Goal: Information Seeking & Learning: Learn about a topic

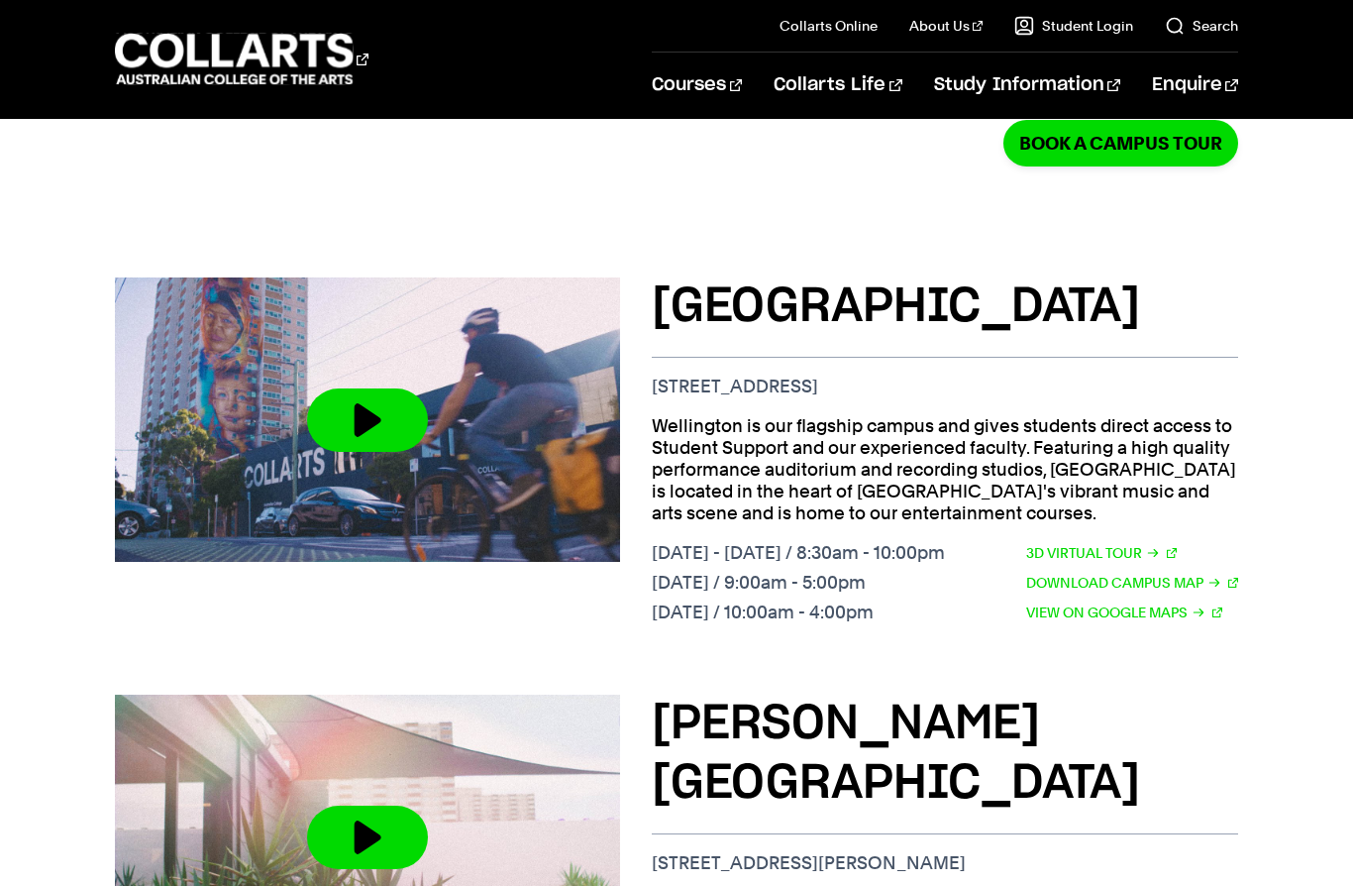
scroll to position [708, 0]
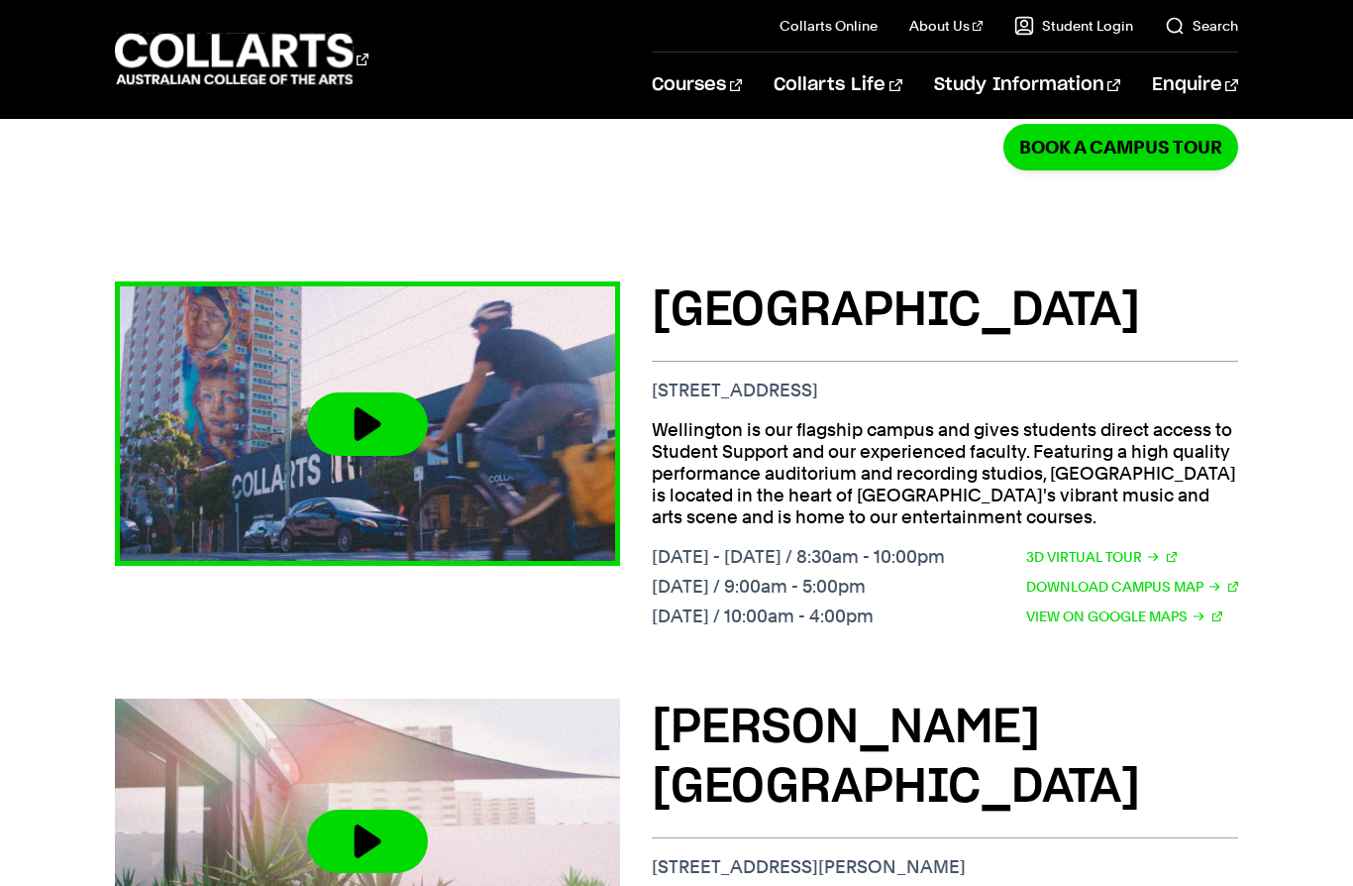
click at [365, 392] on button at bounding box center [367, 423] width 121 height 63
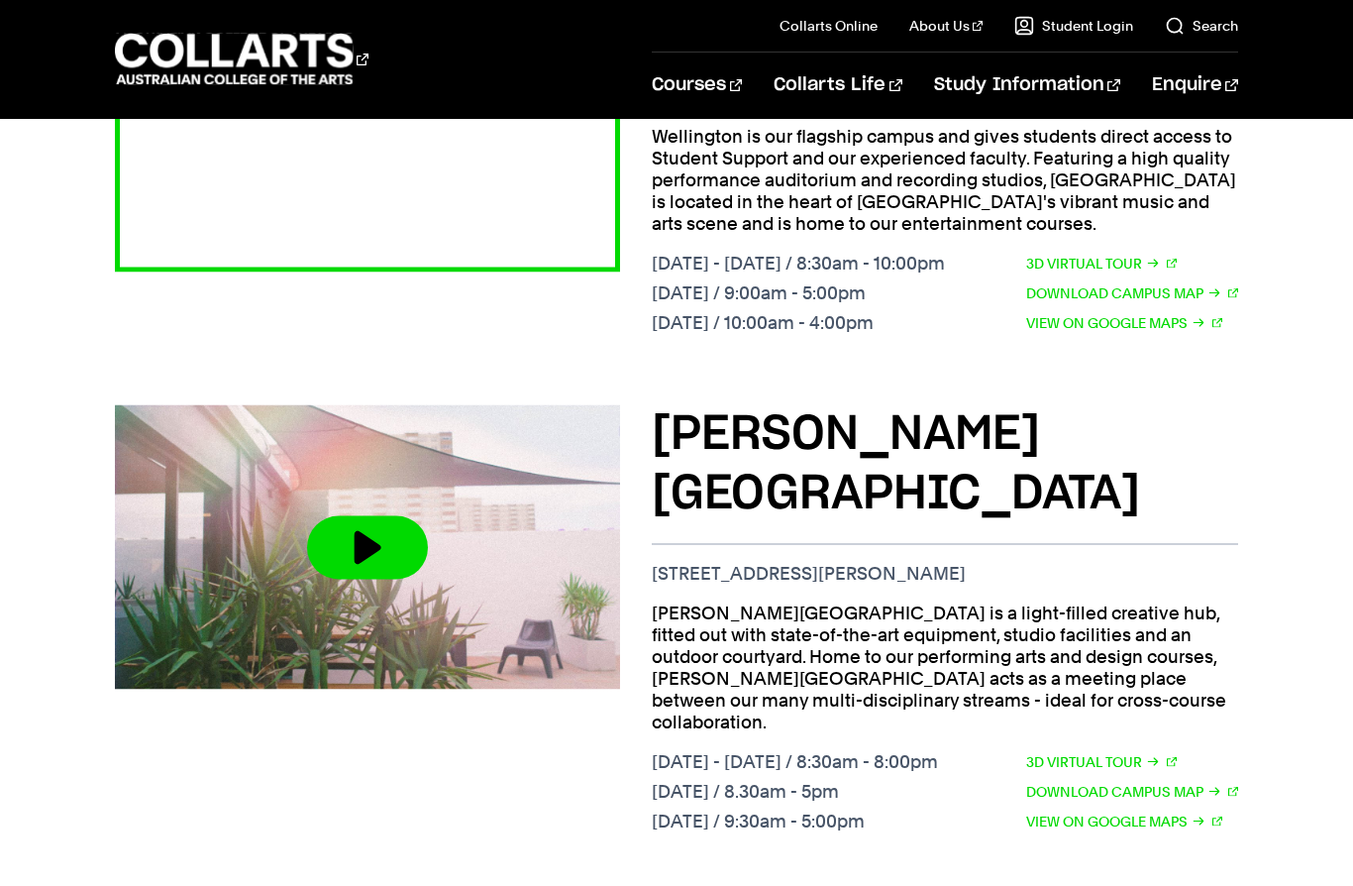
scroll to position [1002, 0]
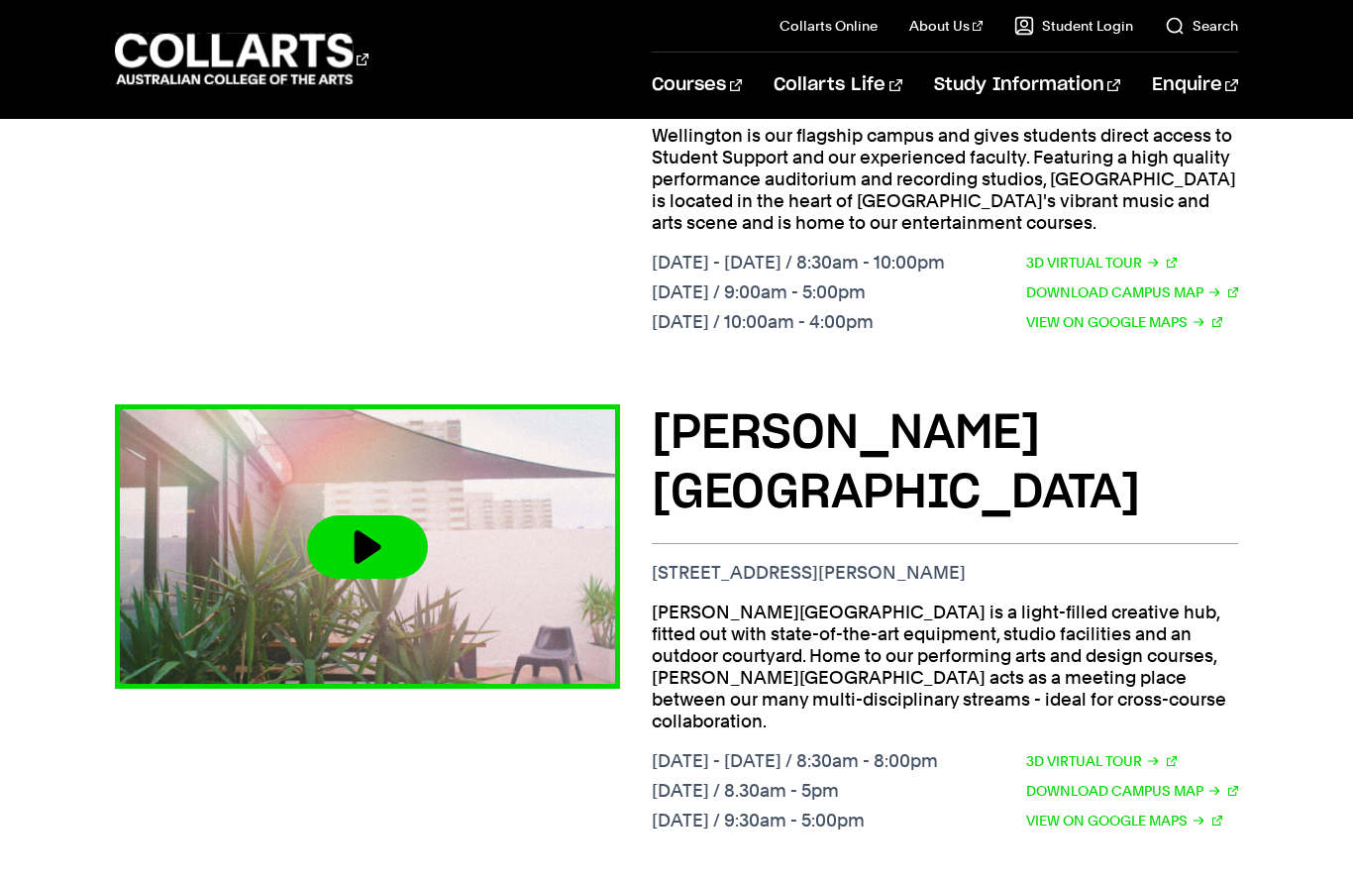
click at [372, 528] on button at bounding box center [367, 546] width 121 height 63
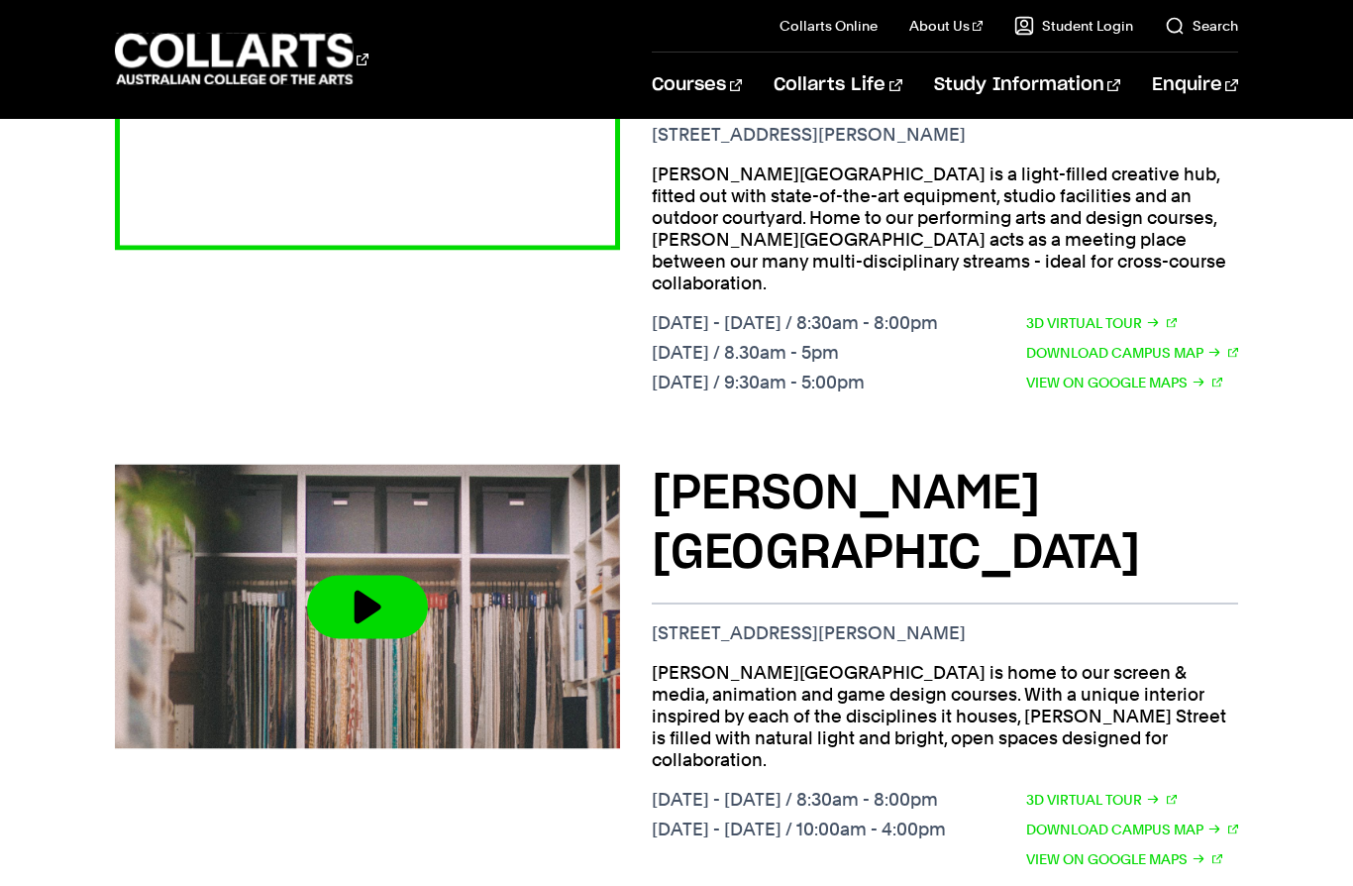
scroll to position [1441, 0]
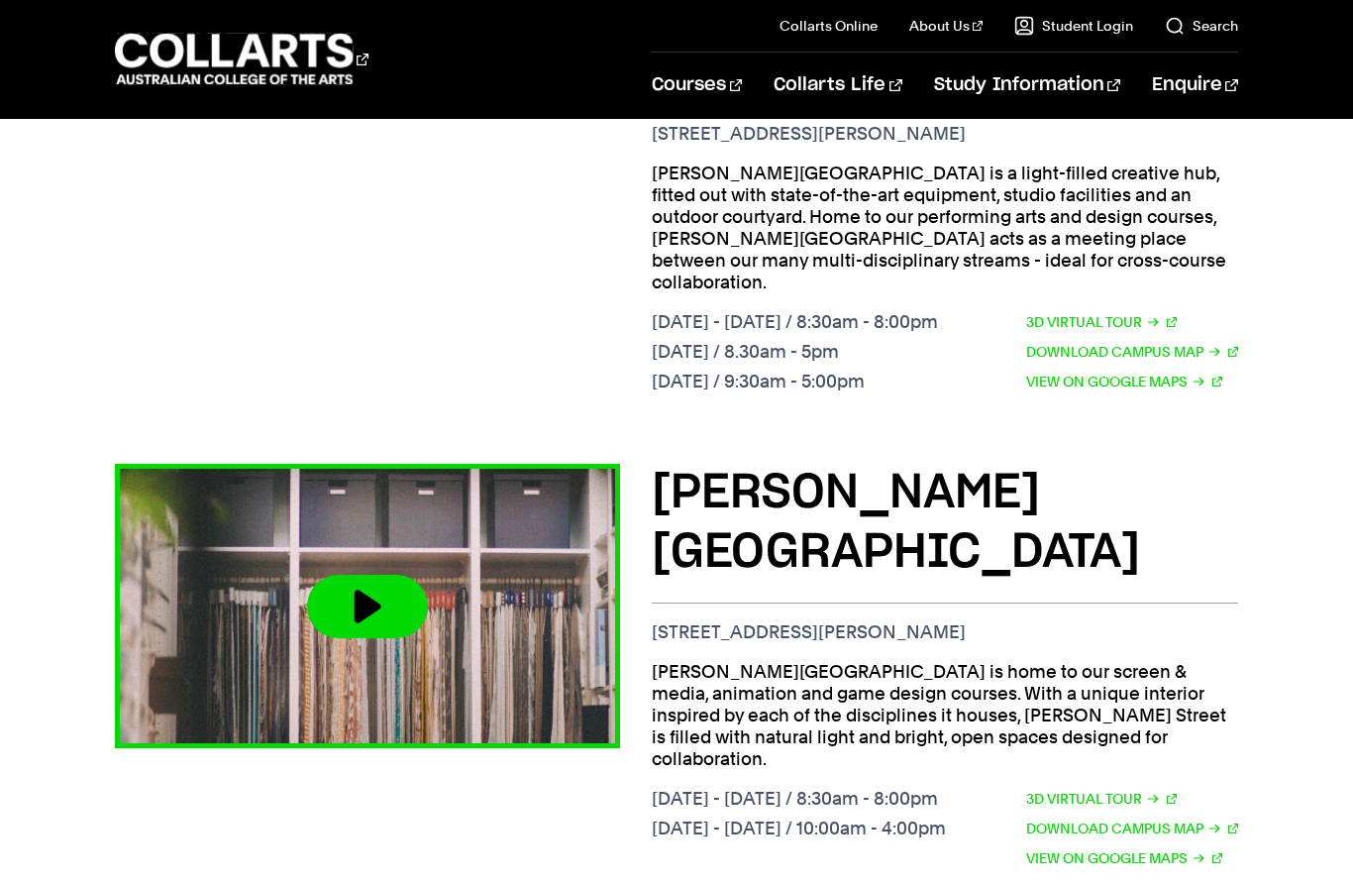
click at [375, 574] on button at bounding box center [367, 605] width 121 height 63
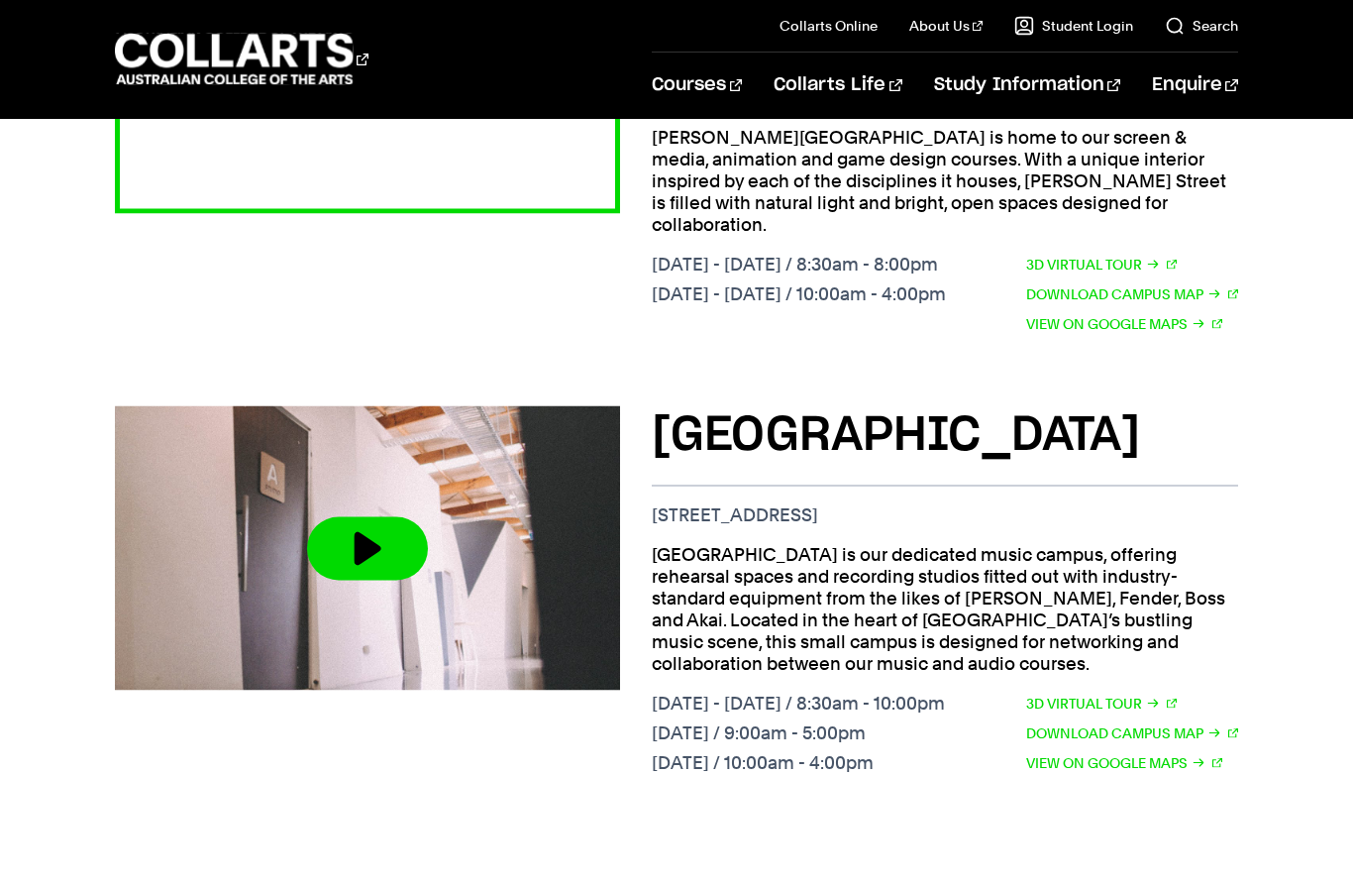
scroll to position [1976, 0]
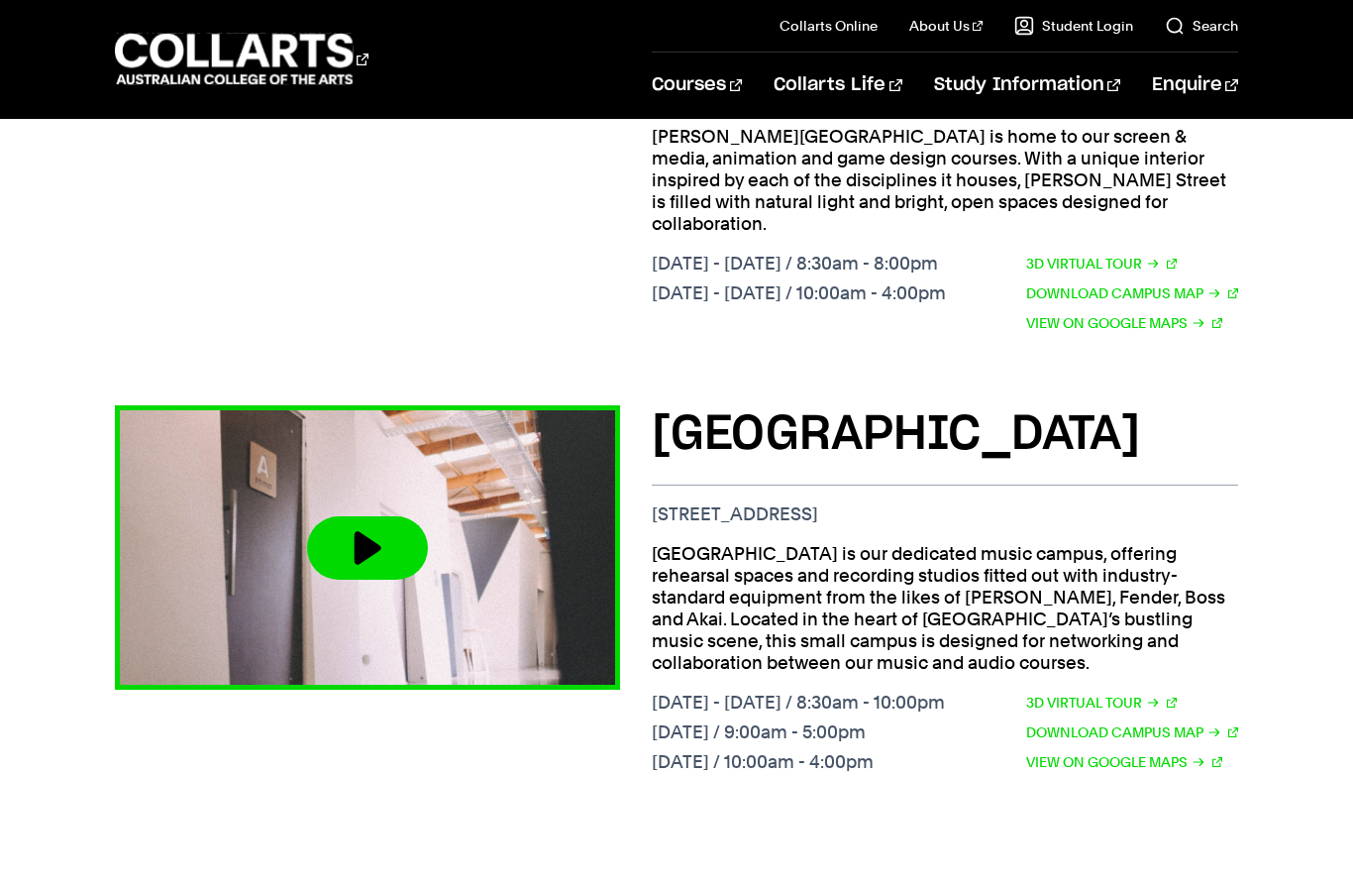
click at [373, 516] on button at bounding box center [367, 547] width 121 height 63
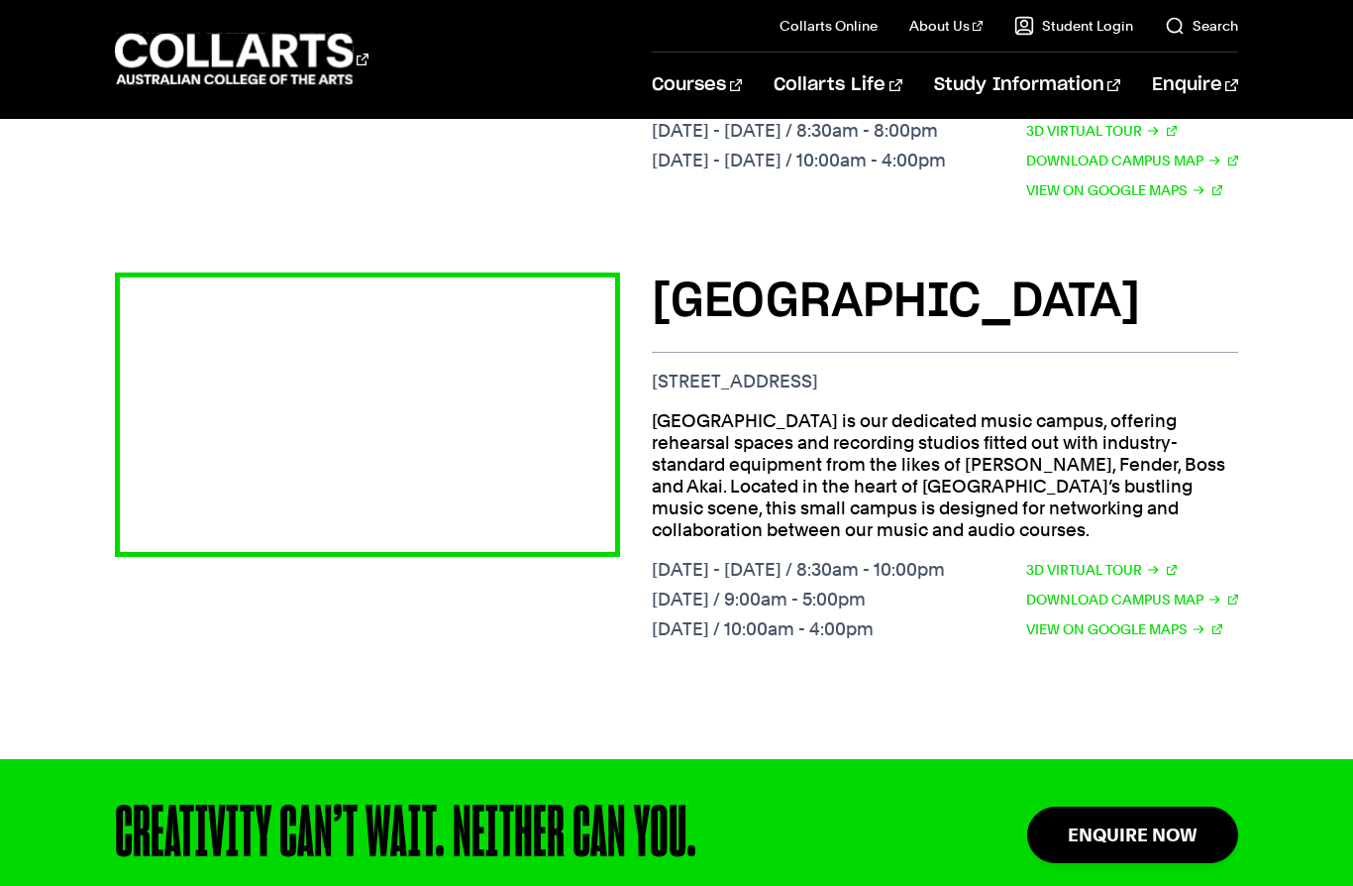
scroll to position [2112, 0]
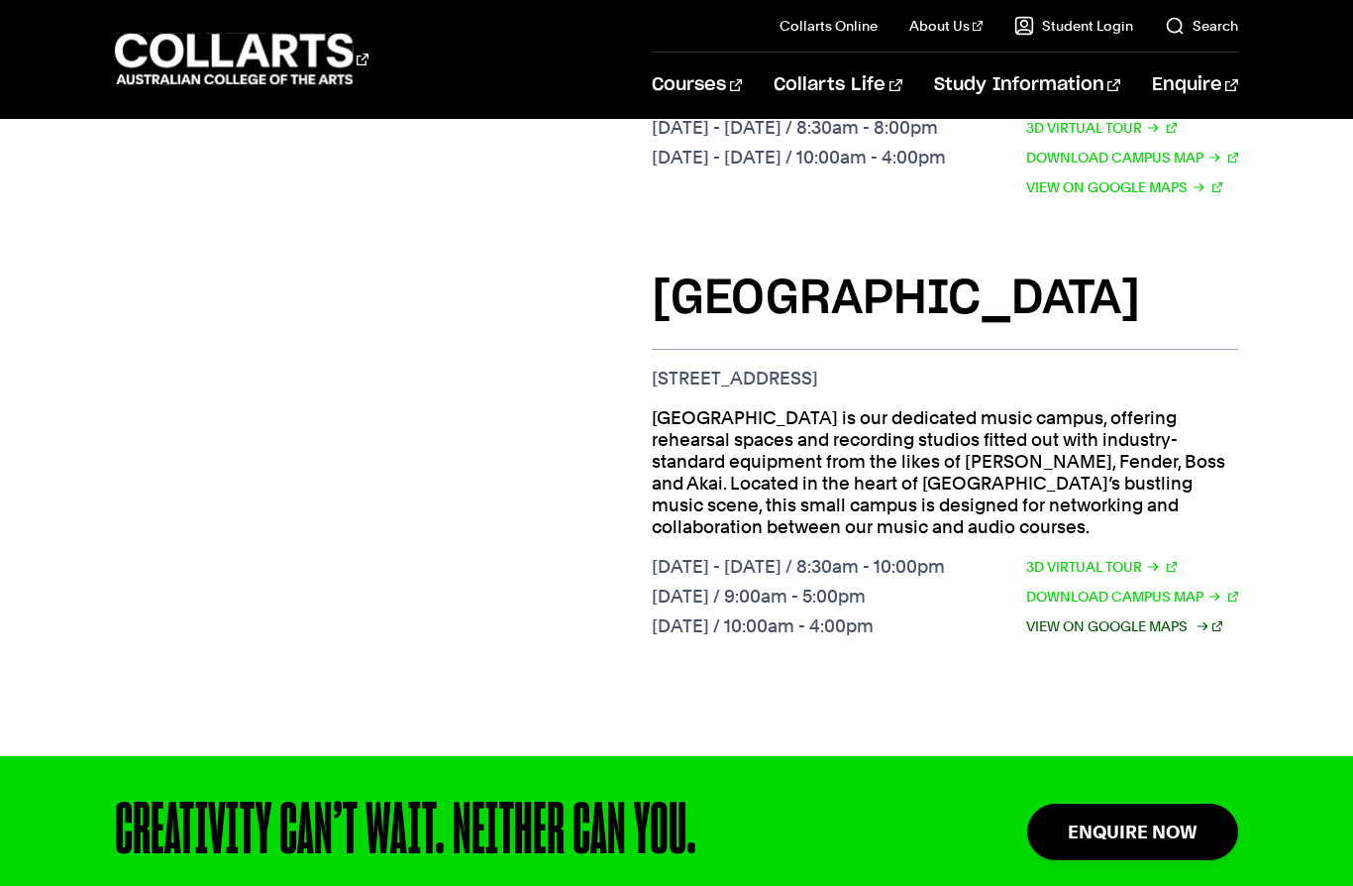
click at [1177, 615] on link "View on Google Maps" at bounding box center [1124, 626] width 196 height 22
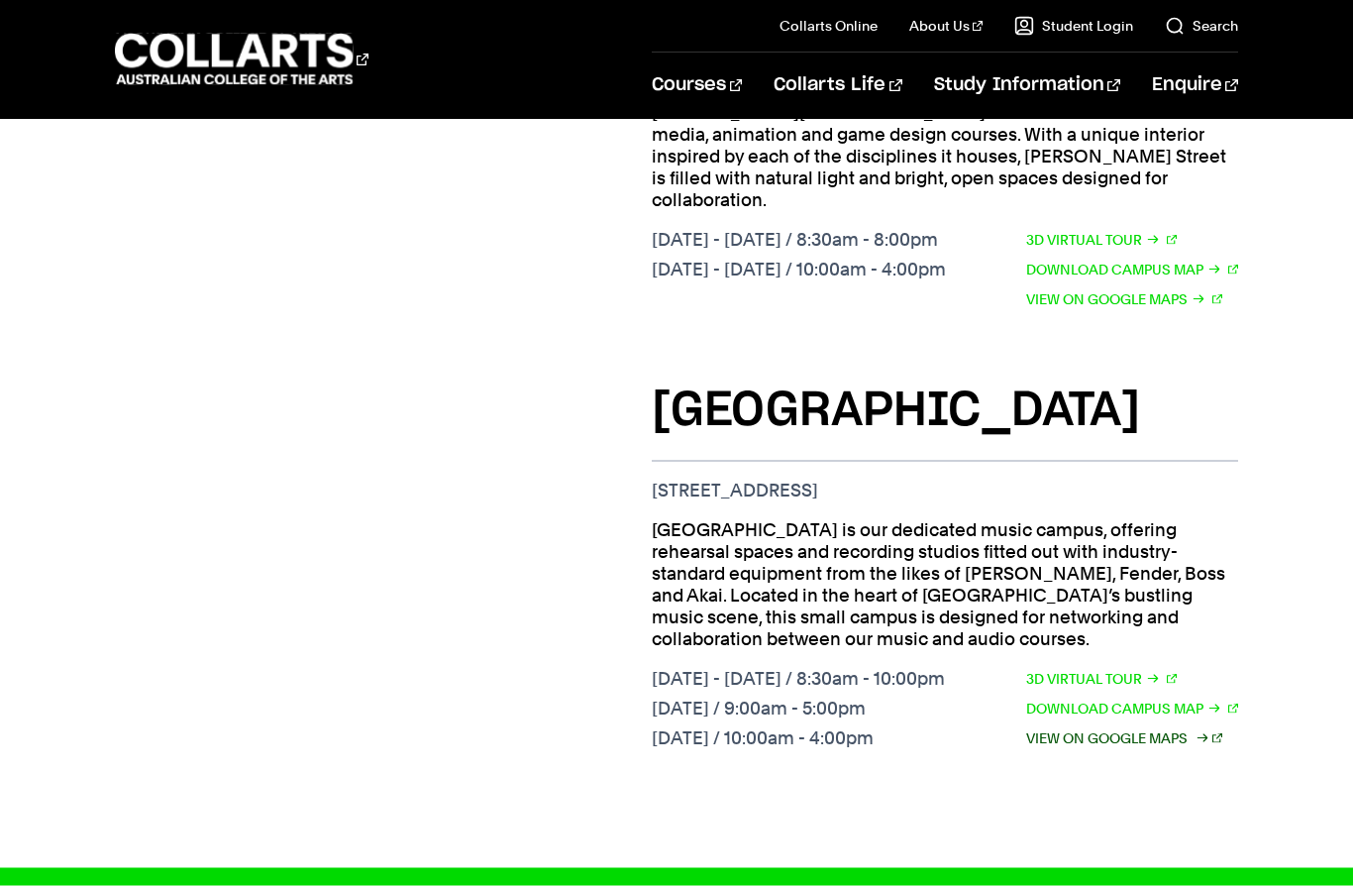
scroll to position [2001, 0]
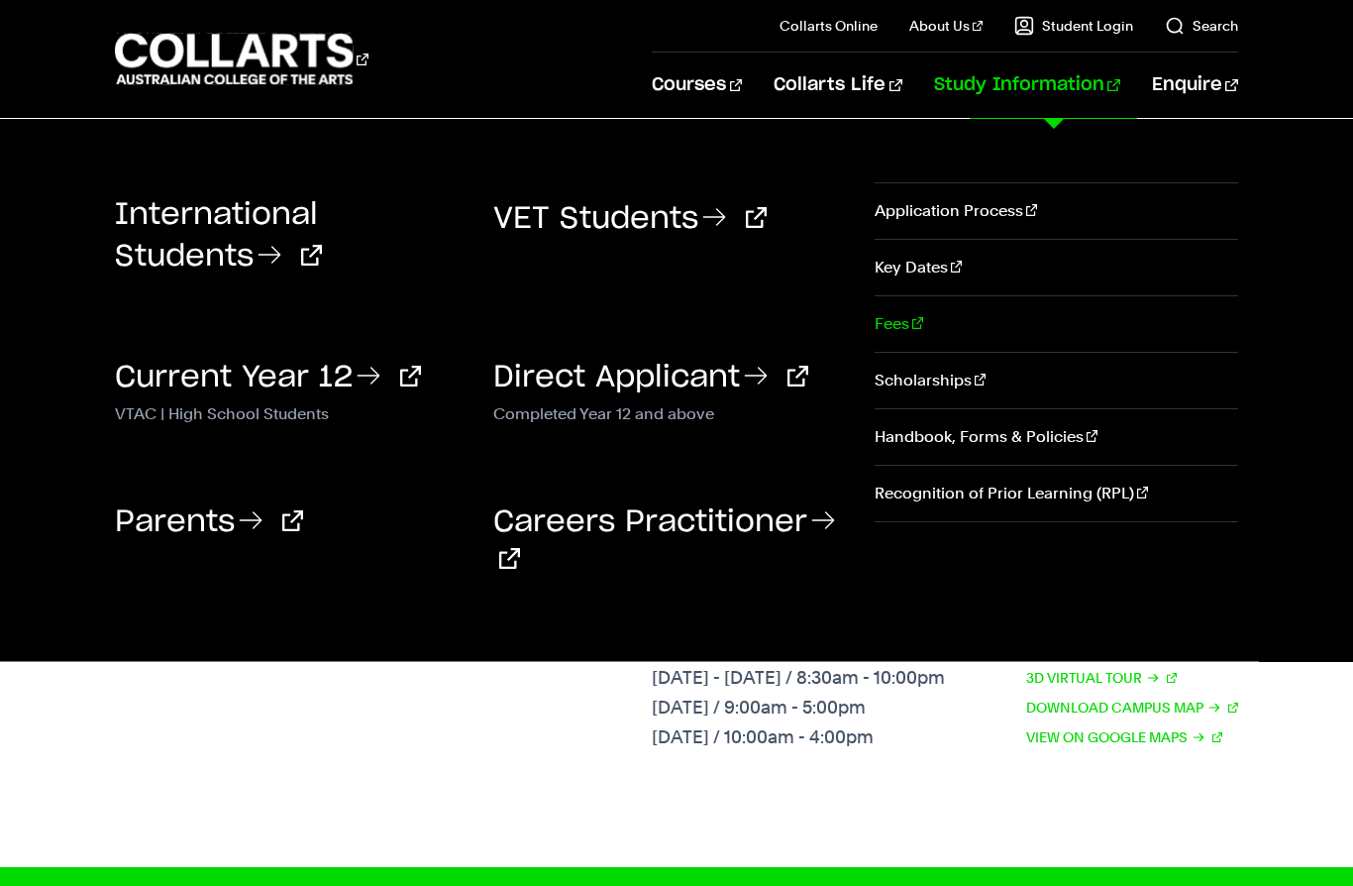
click at [891, 344] on link "Fees" at bounding box center [1057, 323] width 364 height 55
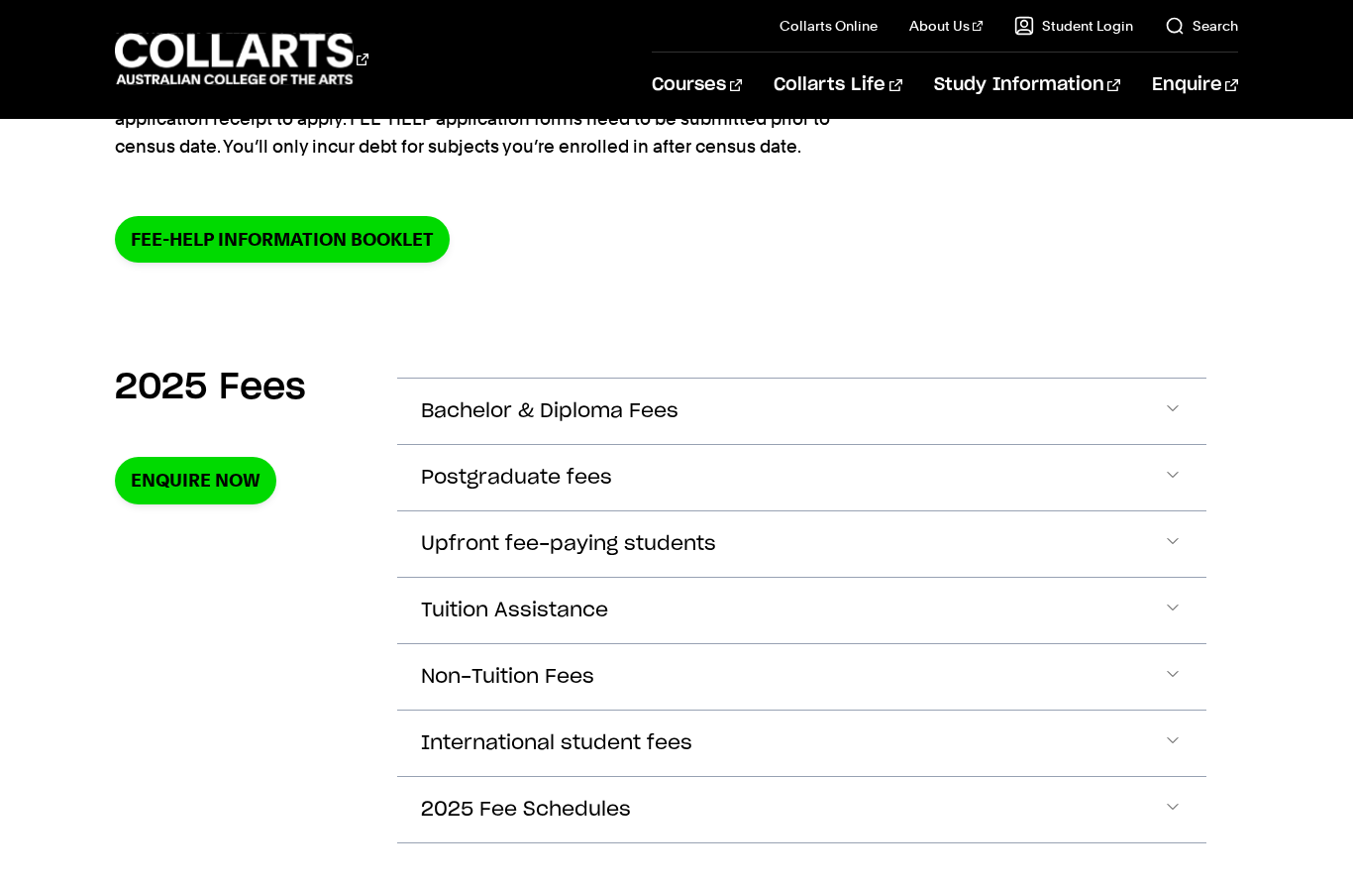
scroll to position [573, 0]
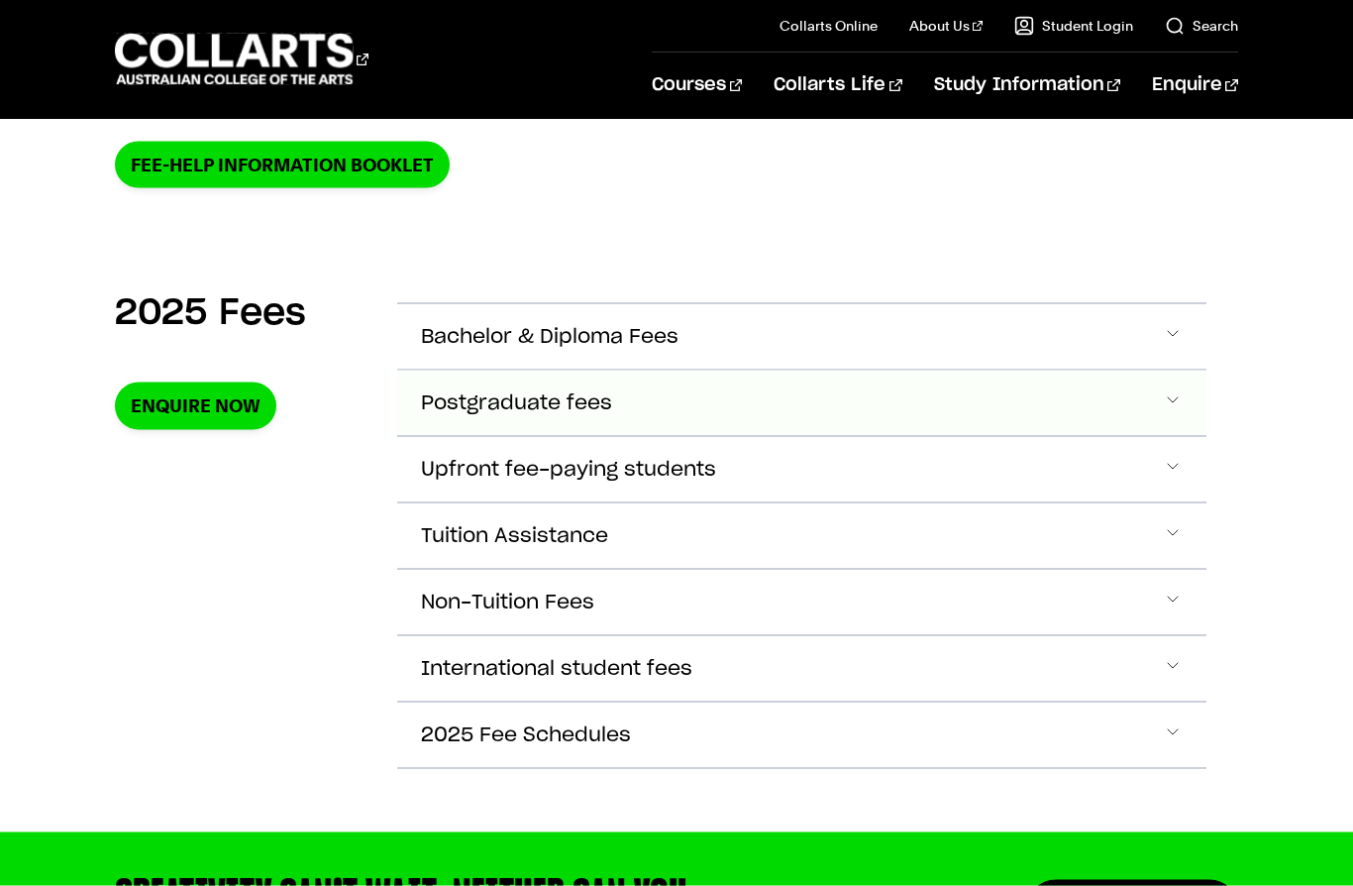
click at [1167, 405] on span "Accordion Section" at bounding box center [1173, 403] width 20 height 26
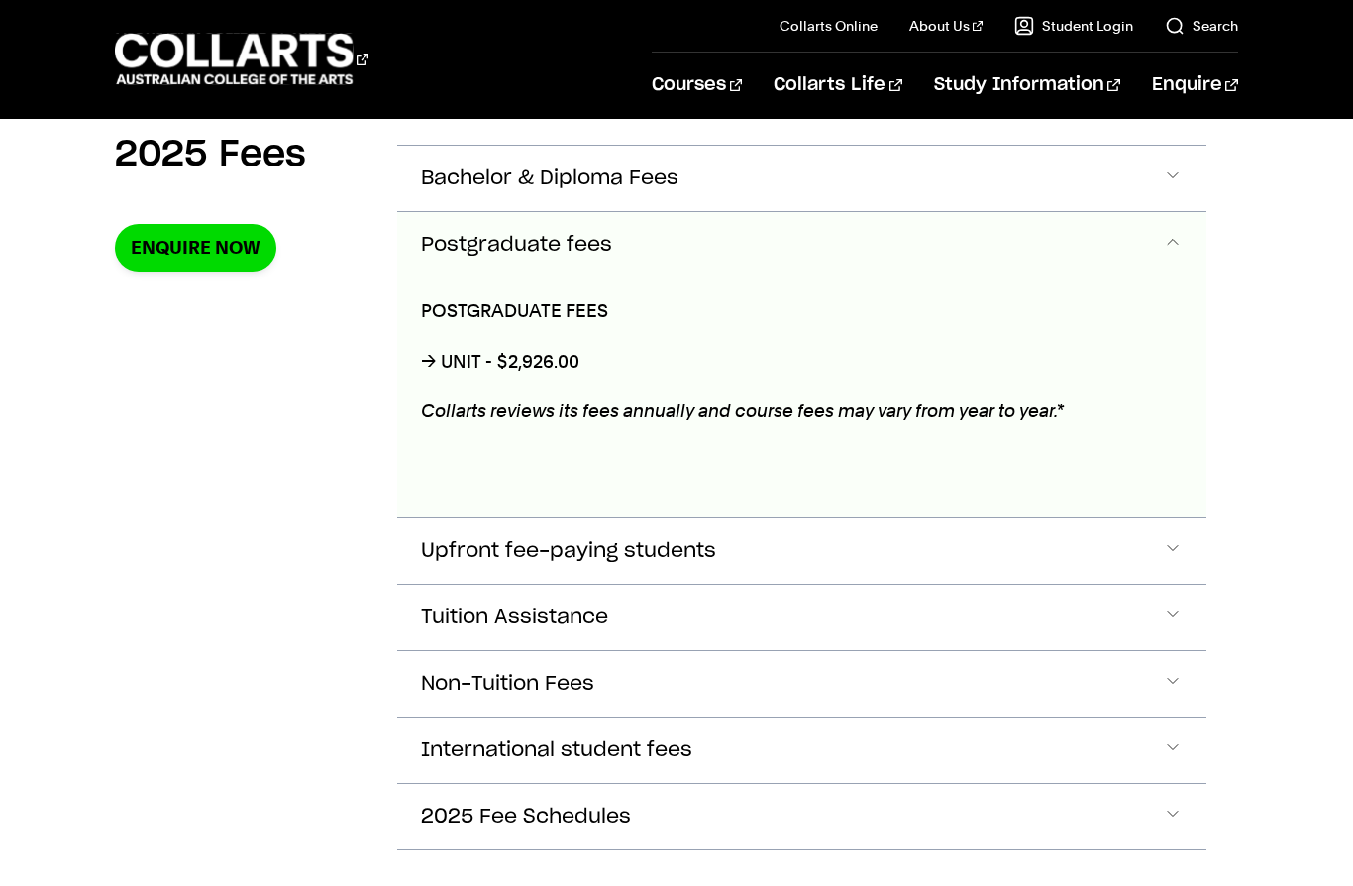
scroll to position [766, 0]
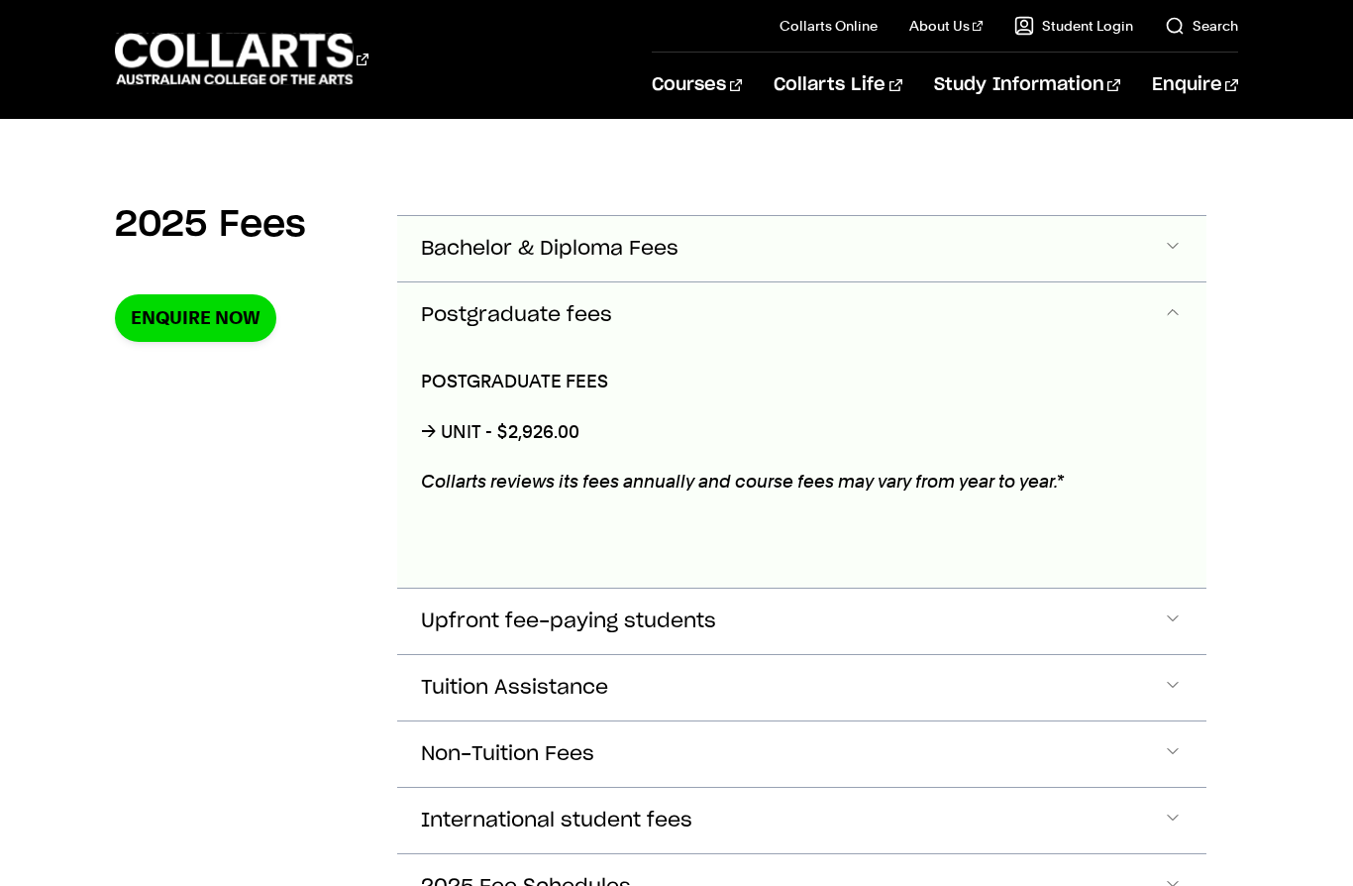
click at [1180, 246] on span "Accordion Section" at bounding box center [1173, 249] width 20 height 26
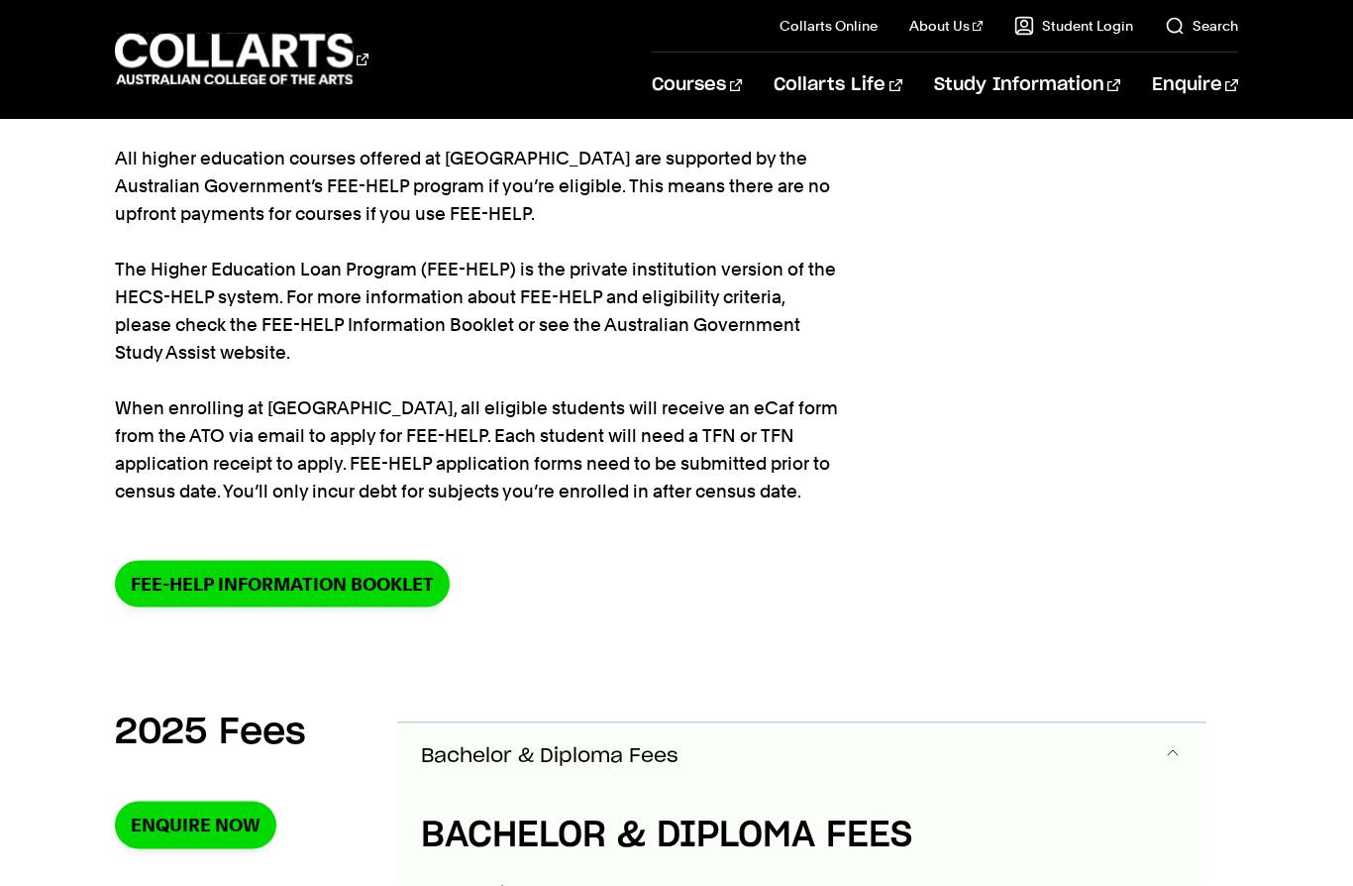
scroll to position [0, 0]
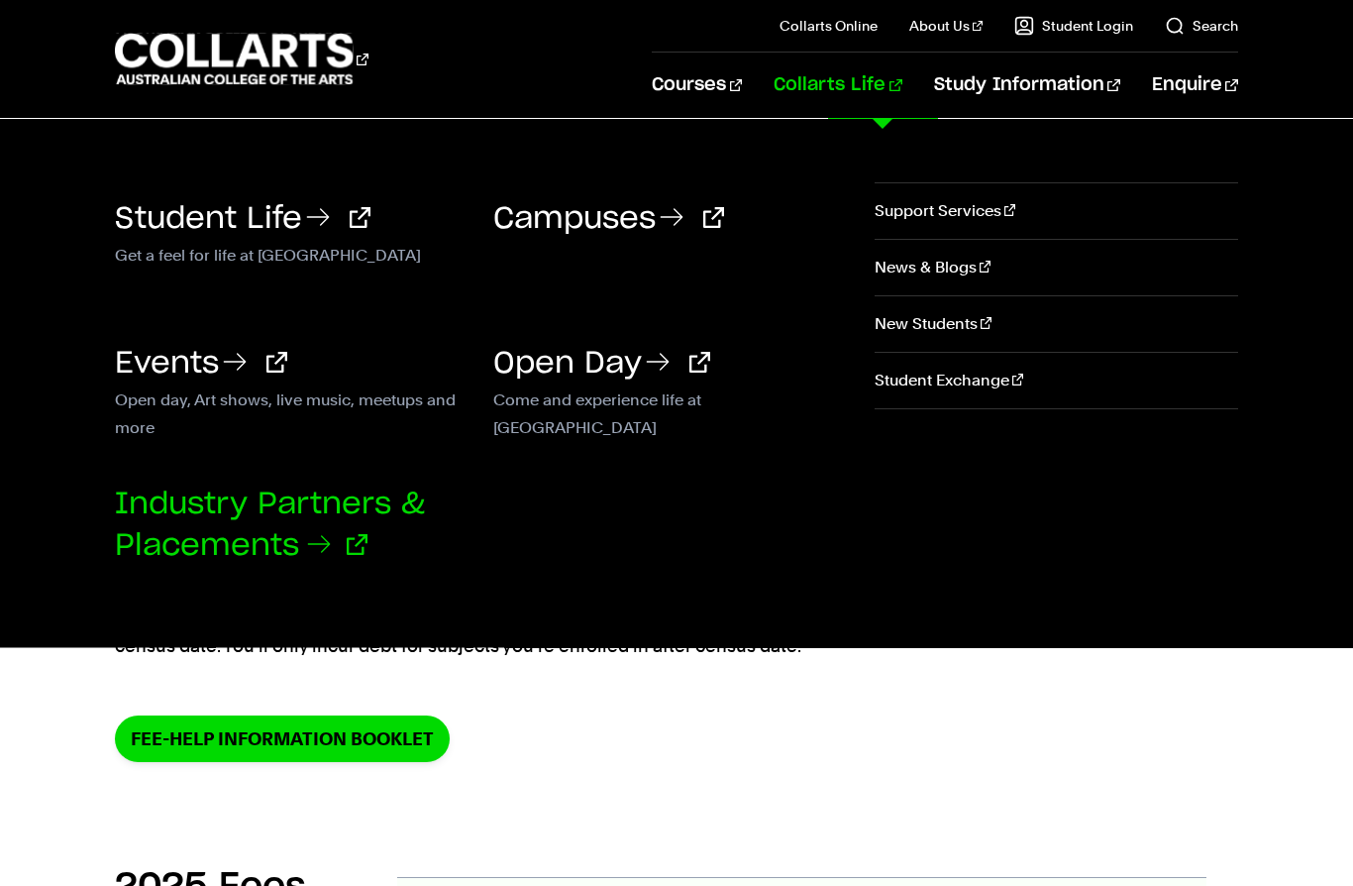
click at [370, 511] on link "Industry Partners & Placements" at bounding box center [270, 524] width 310 height 71
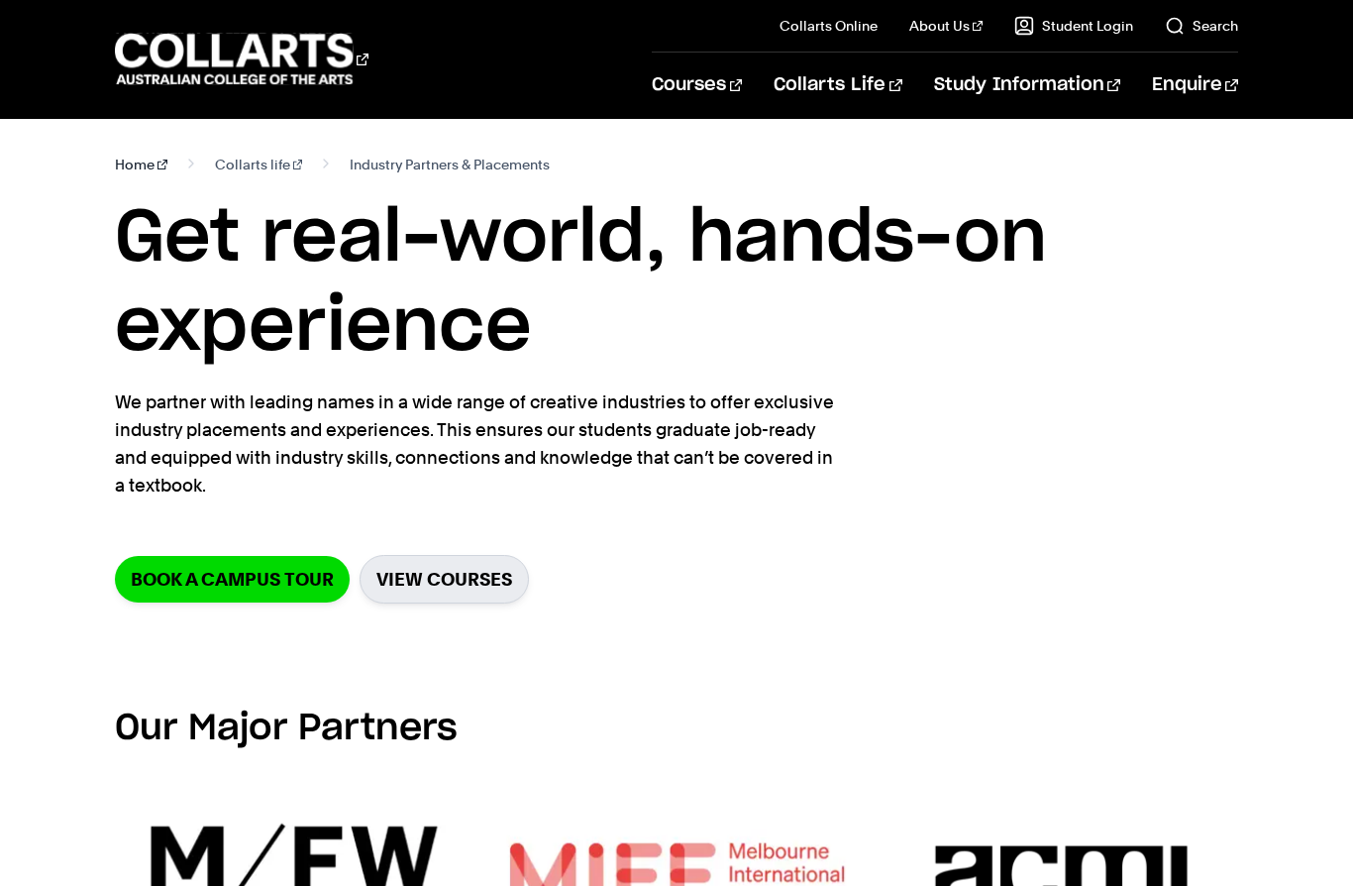
click at [146, 169] on link "Home" at bounding box center [141, 165] width 52 height 28
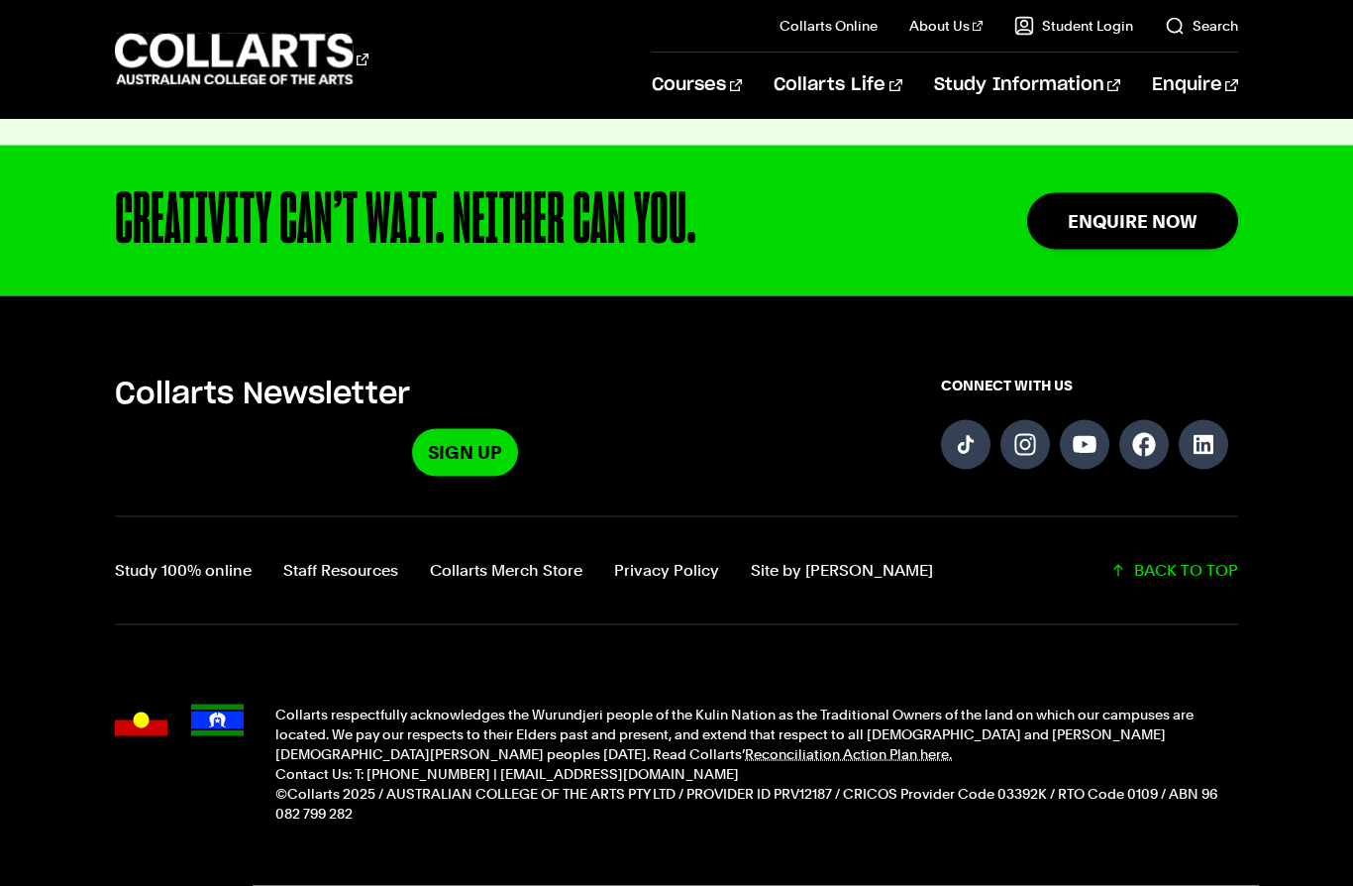
scroll to position [4866, 0]
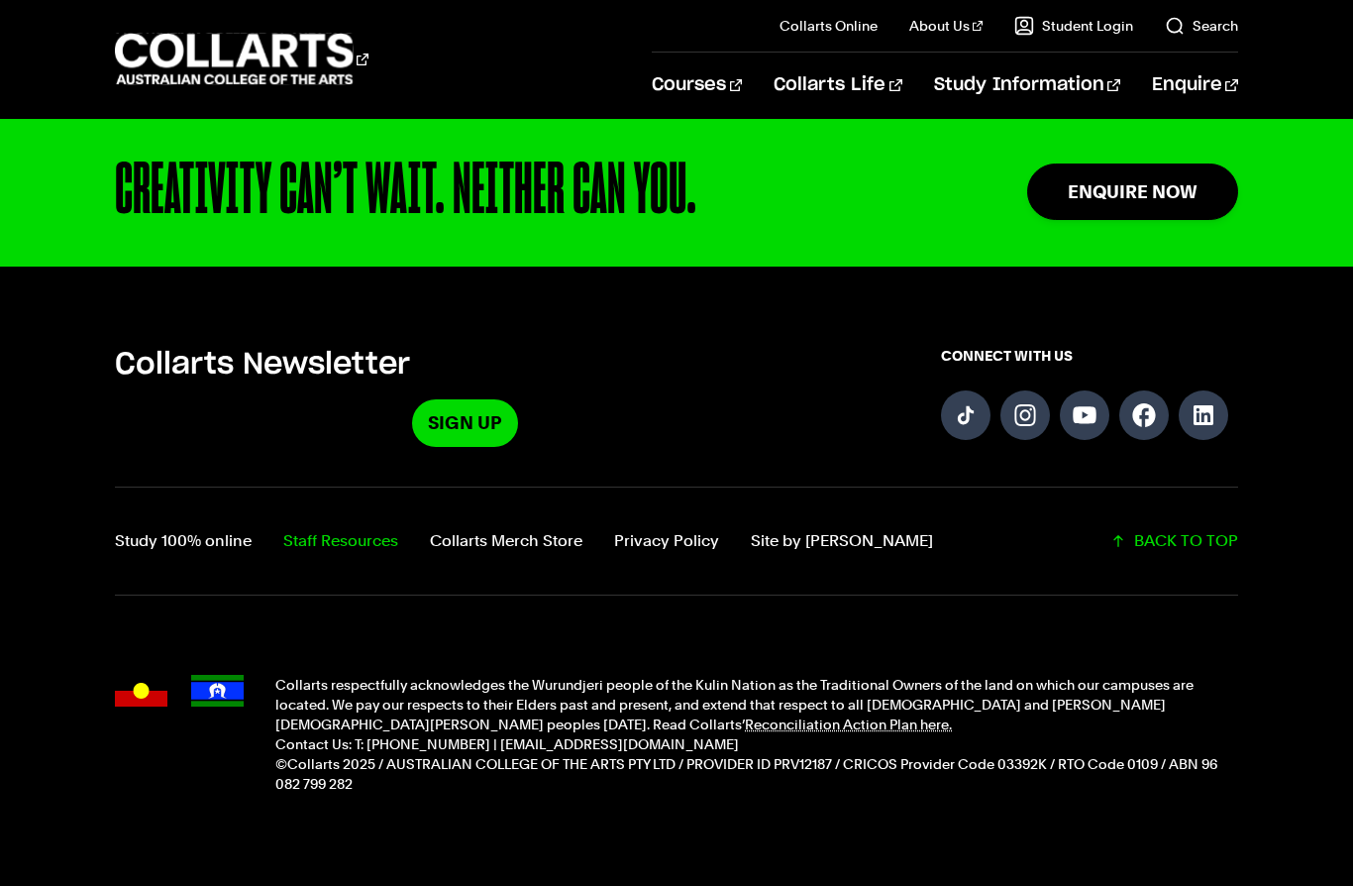
click at [341, 548] on link "Staff Resources" at bounding box center [340, 541] width 115 height 28
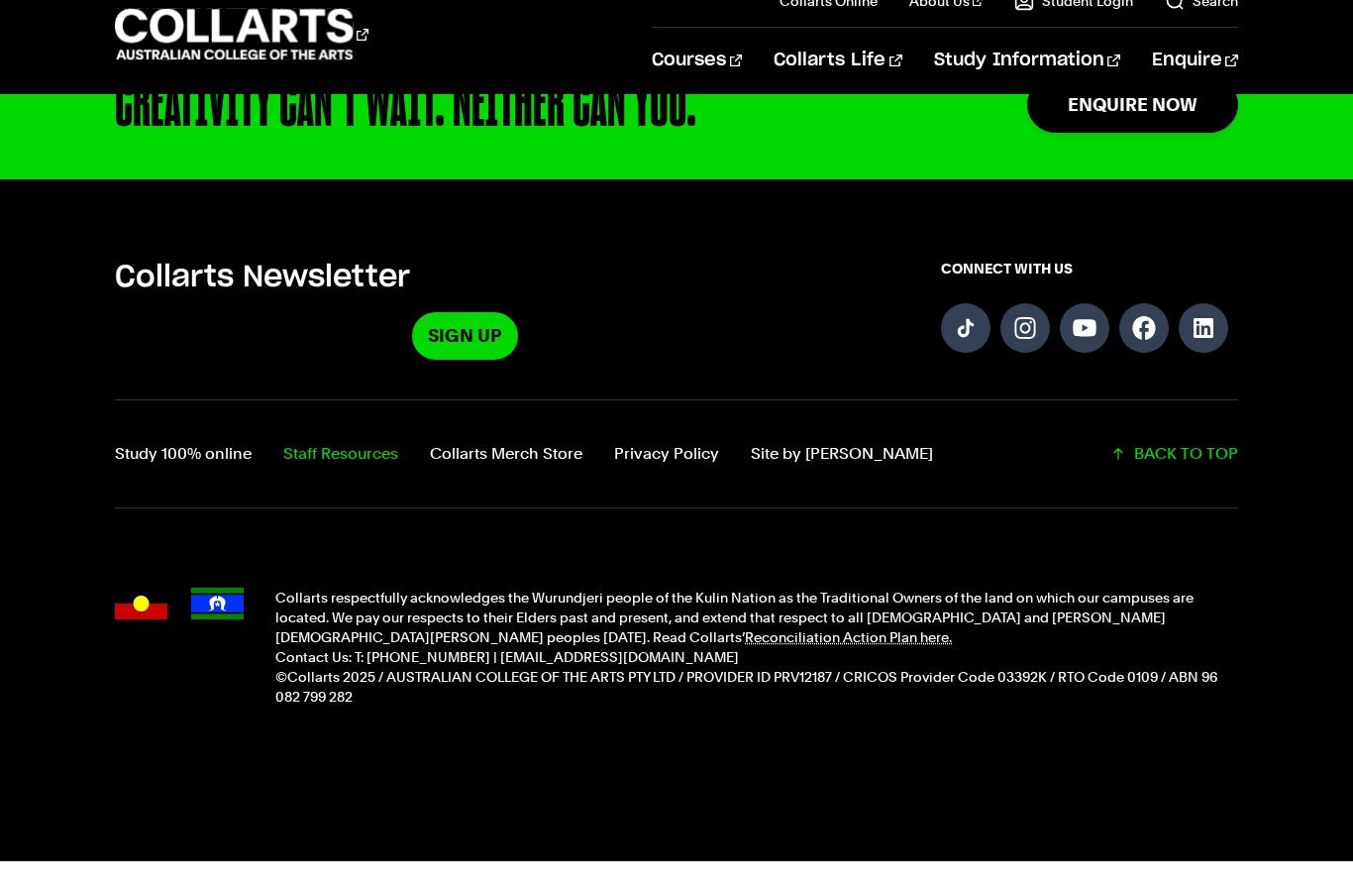
scroll to position [4857, 0]
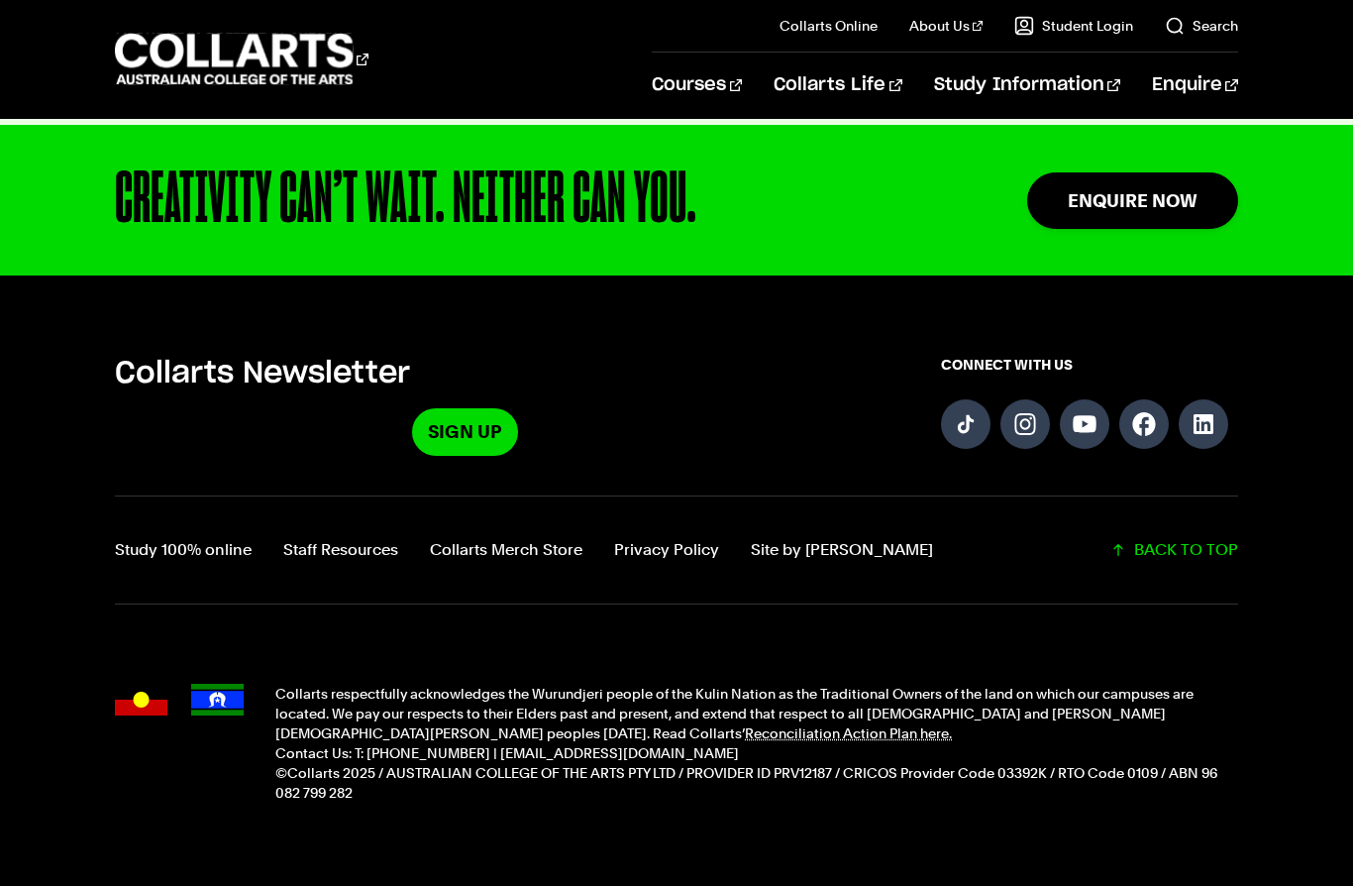
click at [1272, 611] on div "Collarts Newsletter Sign Up CONNECT WITH US Study 100% online Staff Resources C…" at bounding box center [676, 598] width 1353 height 486
click at [535, 554] on link "Collarts Merch Store" at bounding box center [506, 550] width 153 height 28
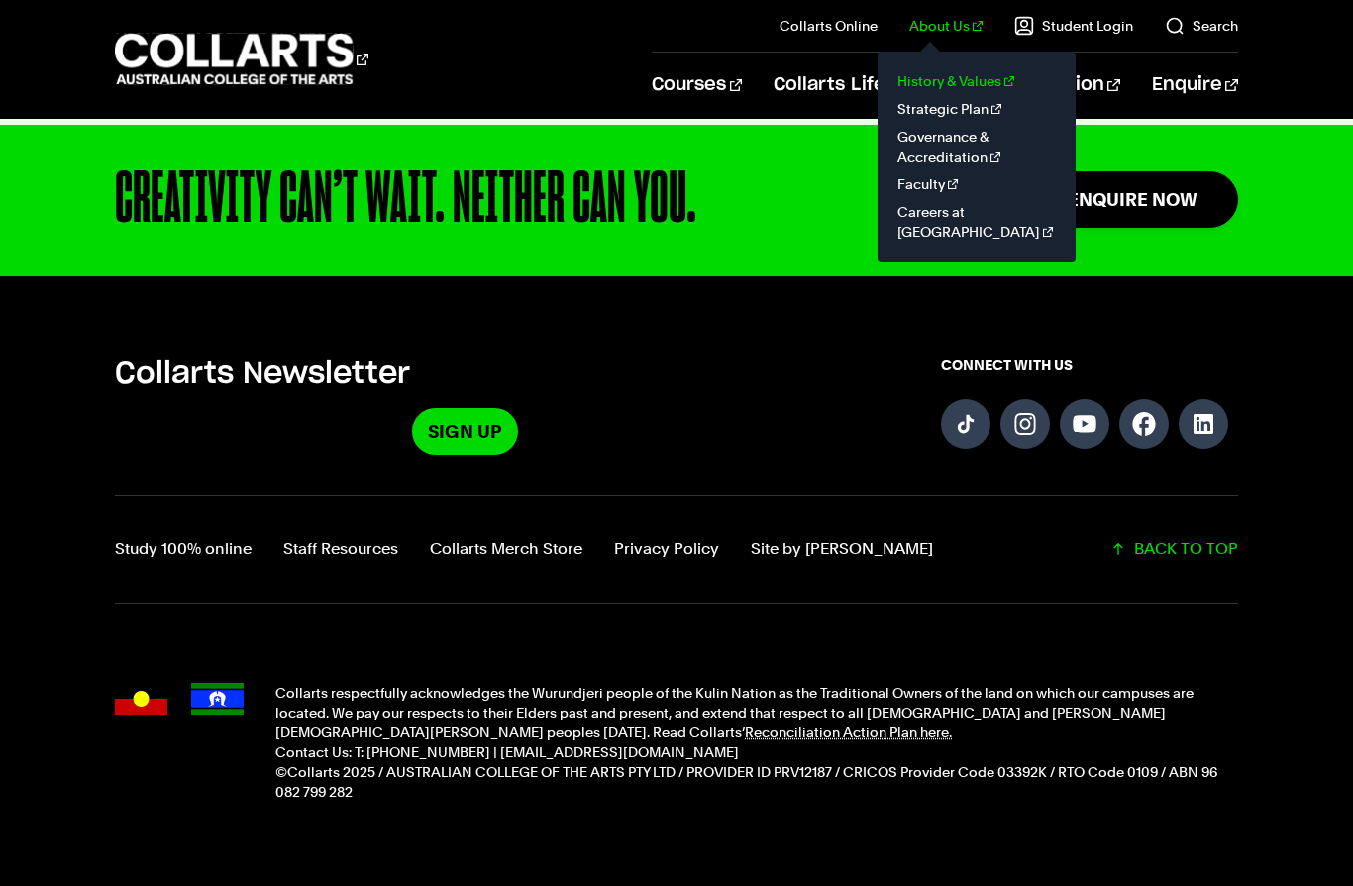
click at [961, 85] on link "History & Values" at bounding box center [976, 81] width 166 height 28
click at [941, 181] on link "Faculty" at bounding box center [976, 184] width 166 height 28
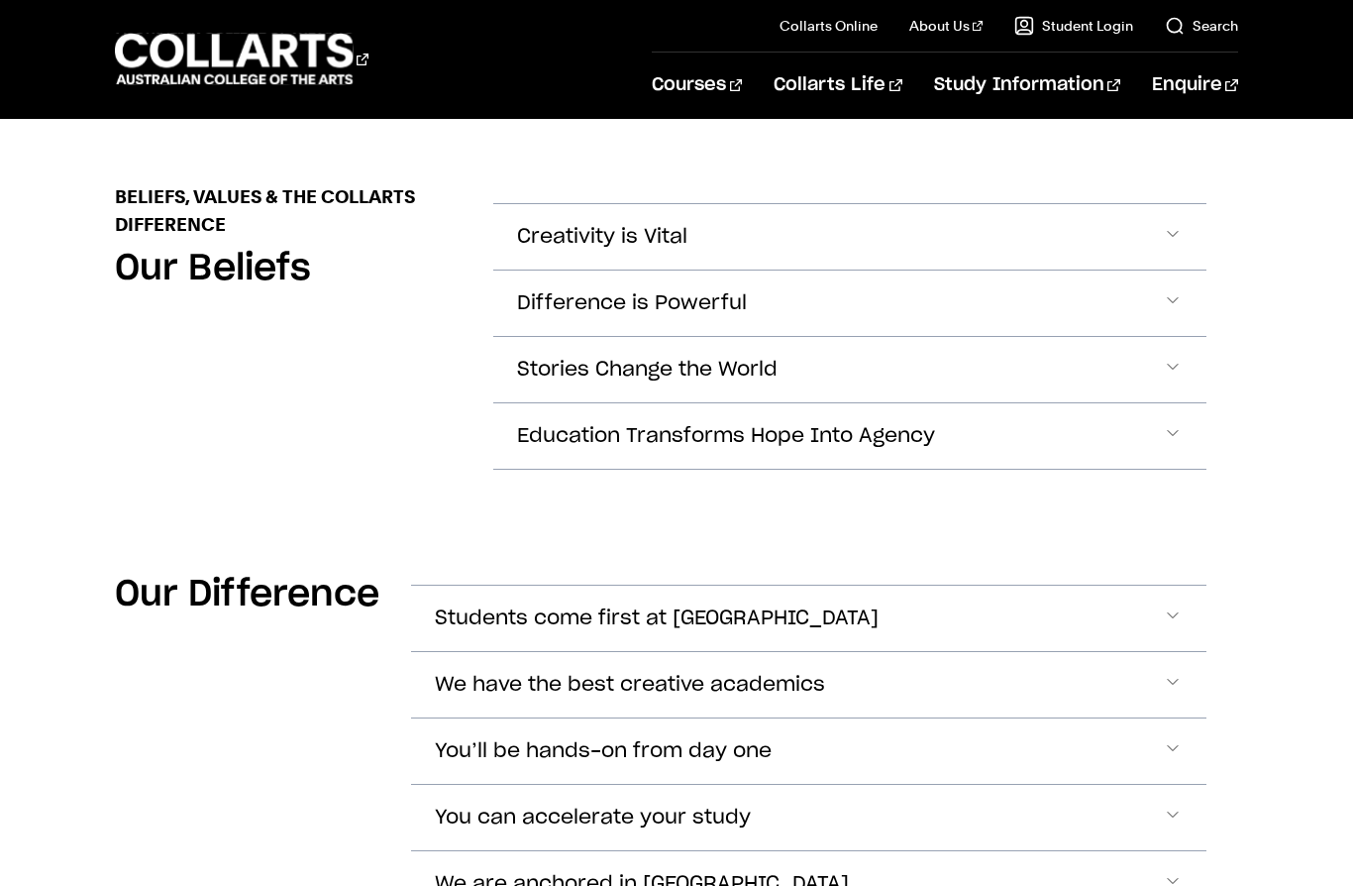
scroll to position [872, 0]
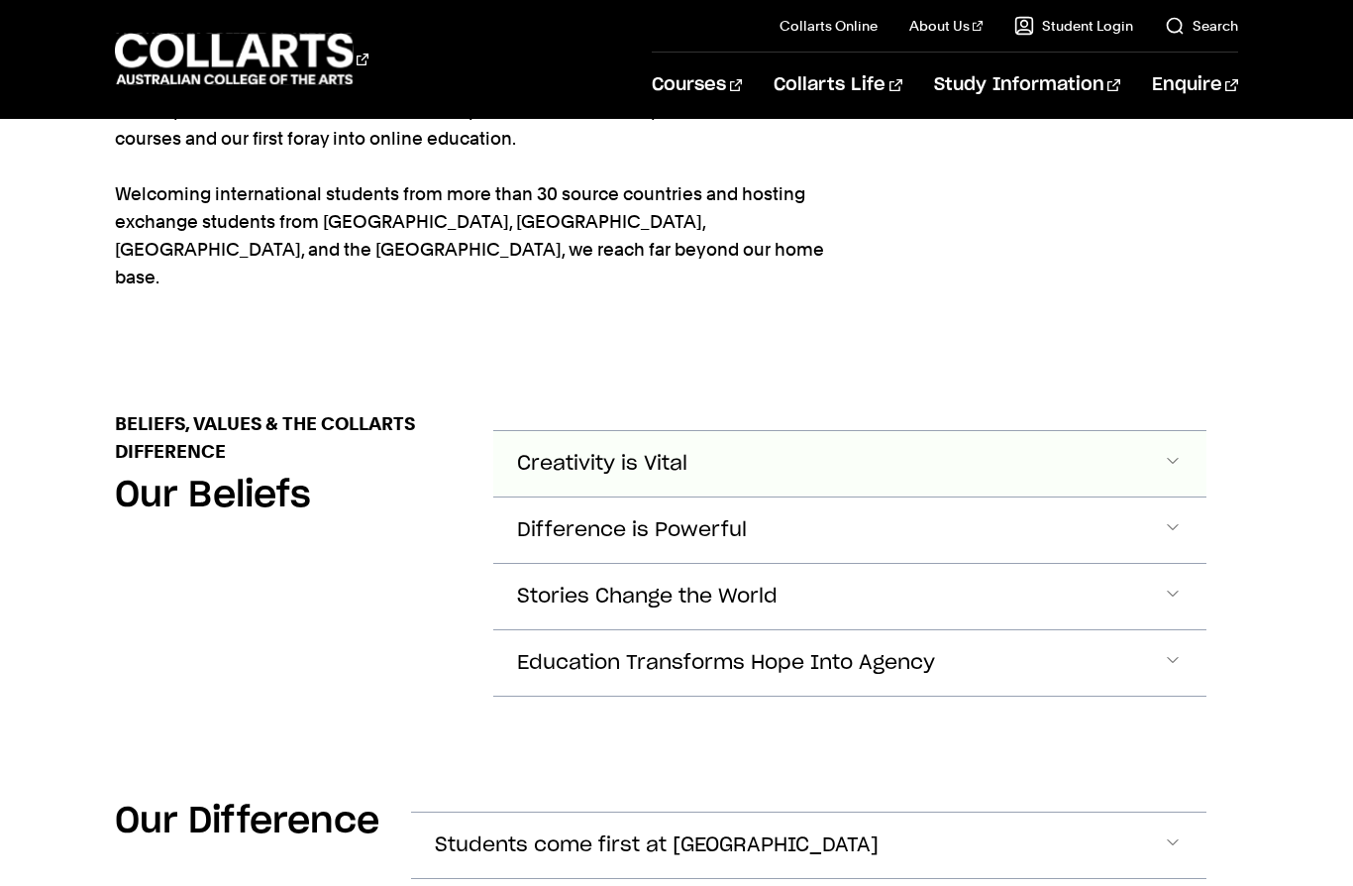
click at [1174, 451] on span "Accordion Section" at bounding box center [1173, 464] width 20 height 26
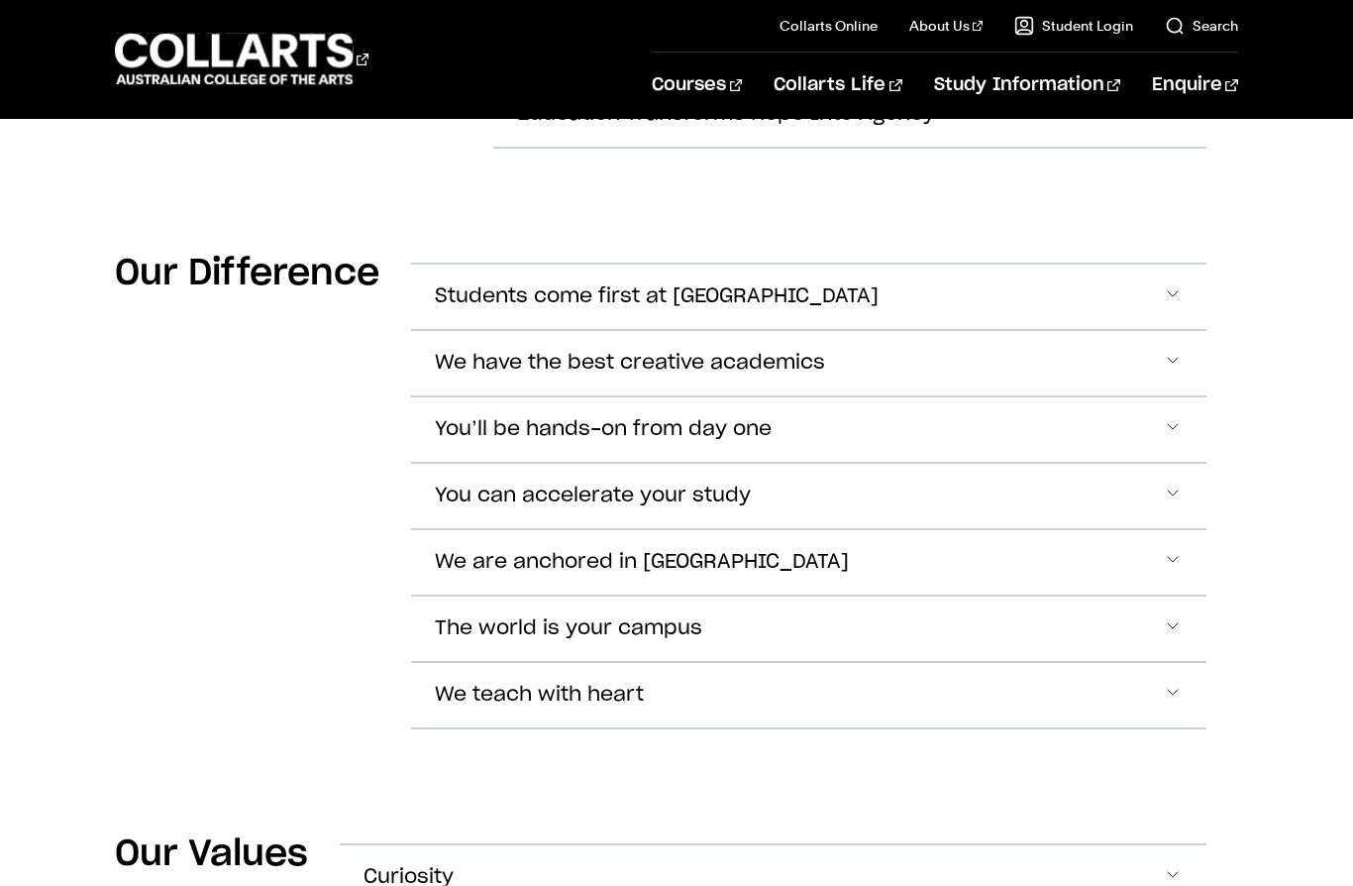
scroll to position [1468, 0]
click at [1183, 332] on button "We have the best creative academics" at bounding box center [808, 362] width 795 height 65
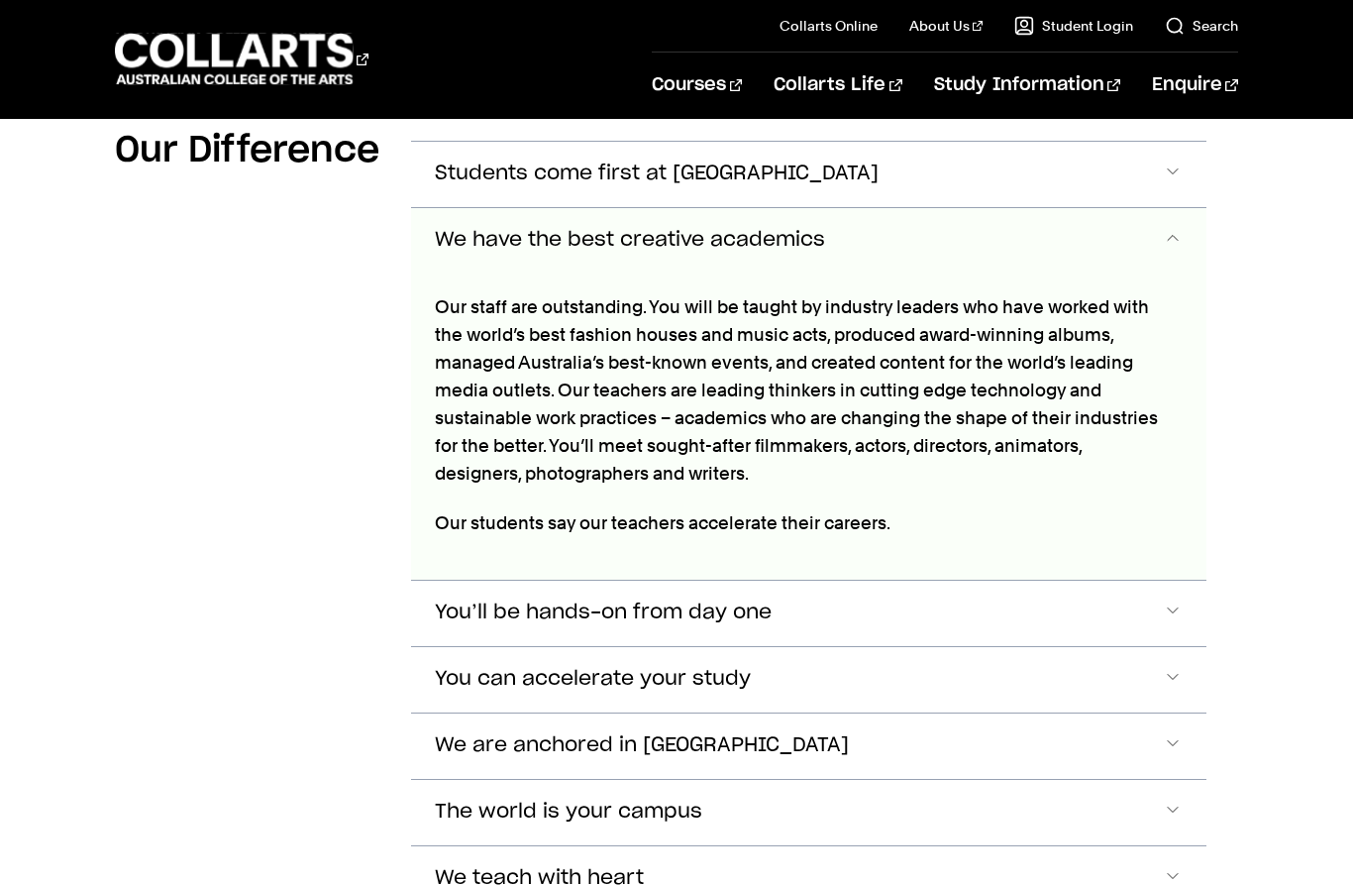
scroll to position [1591, 0]
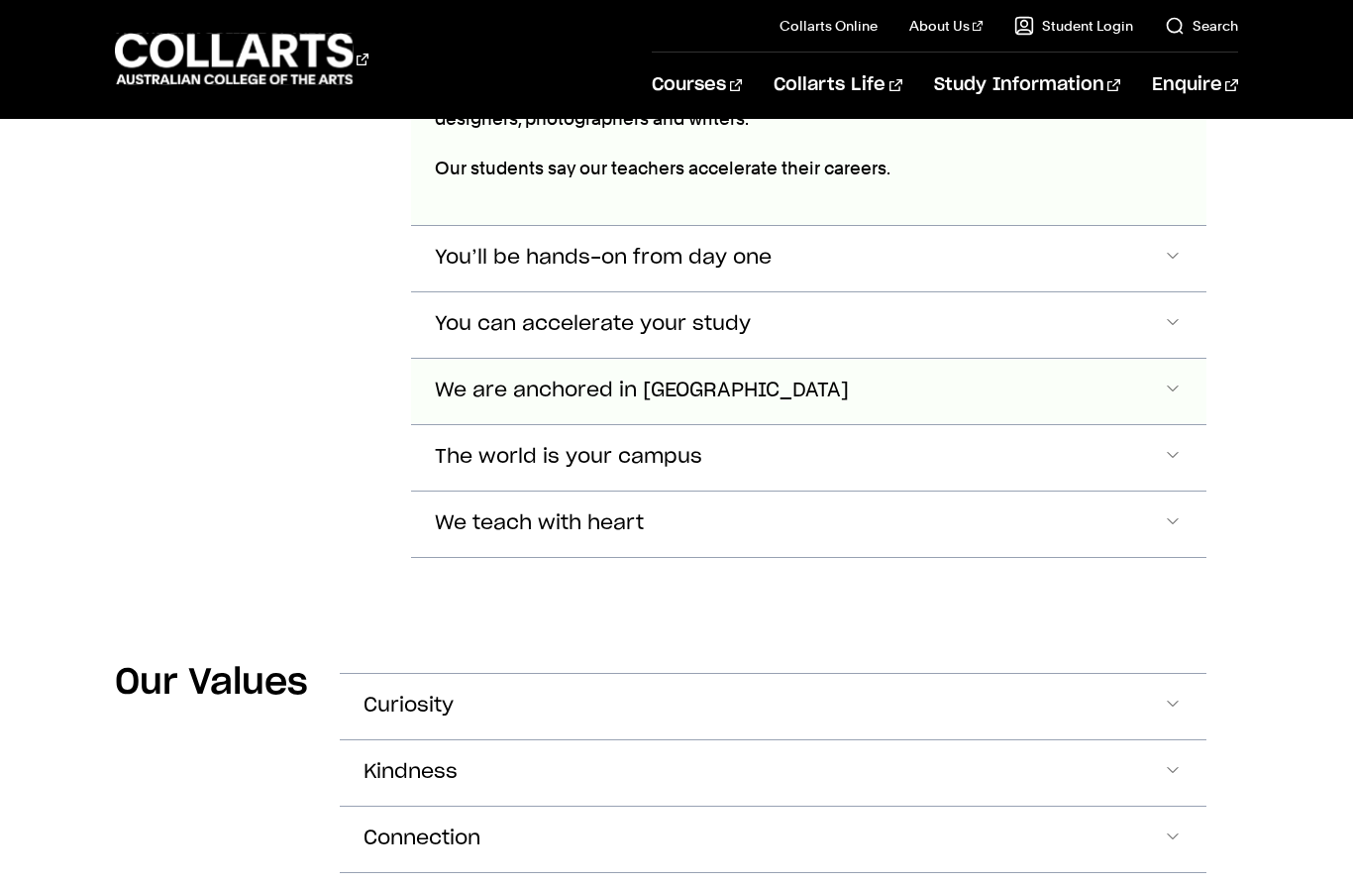
click at [1176, 378] on span "Accordion Section" at bounding box center [1173, 391] width 20 height 26
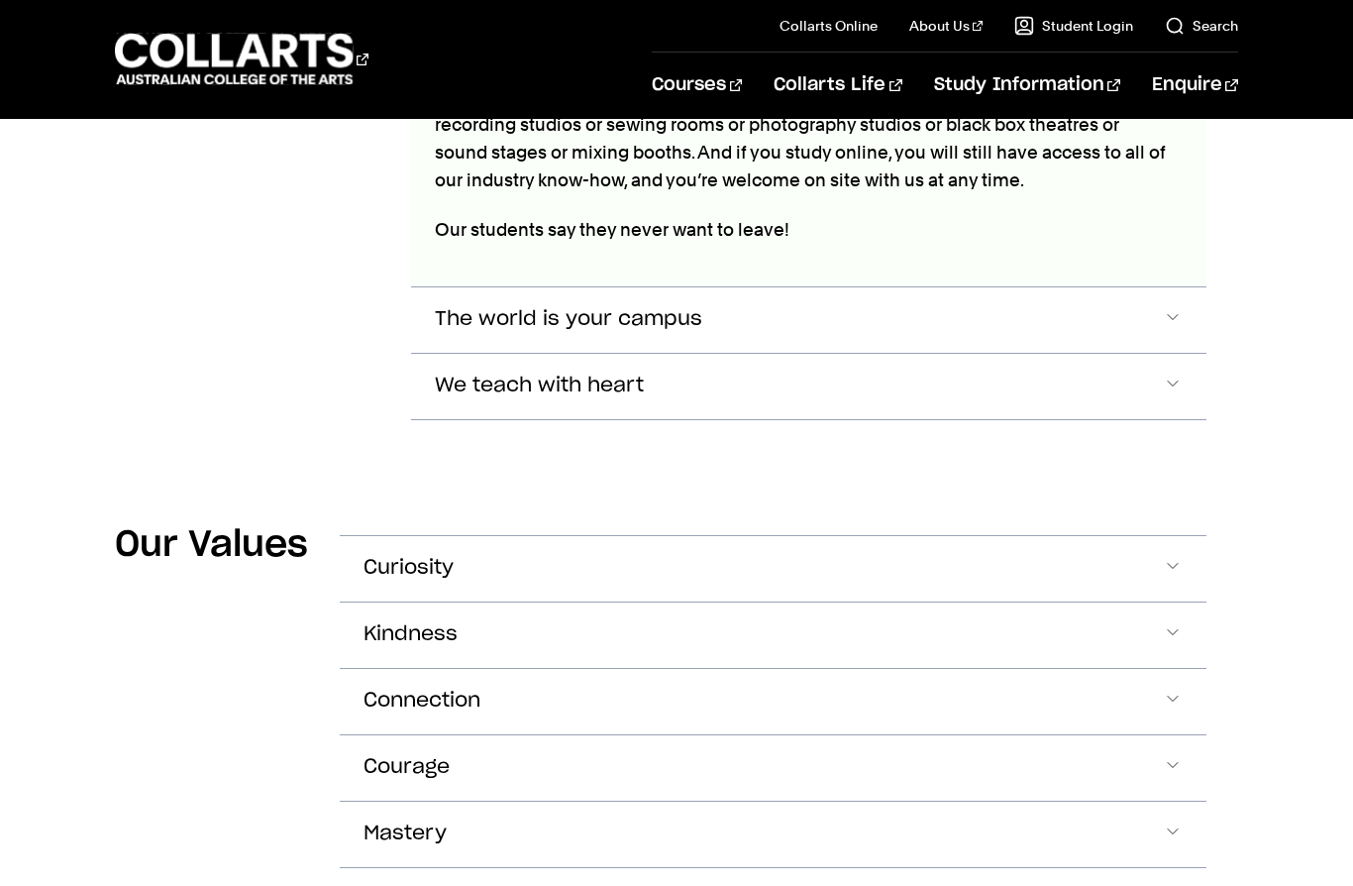
scroll to position [2395, 0]
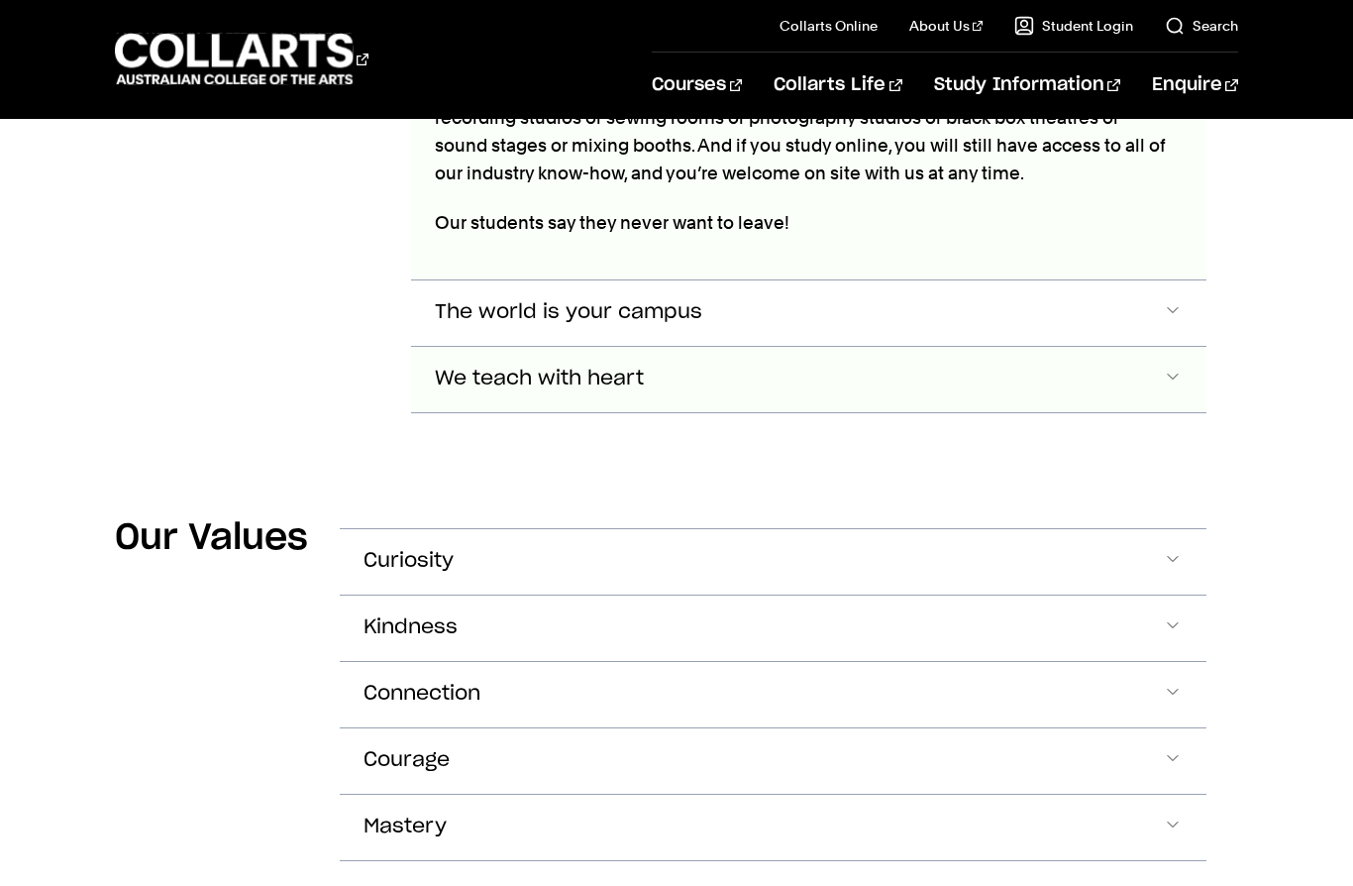
click at [1166, 366] on span "Accordion Section" at bounding box center [1173, 379] width 20 height 26
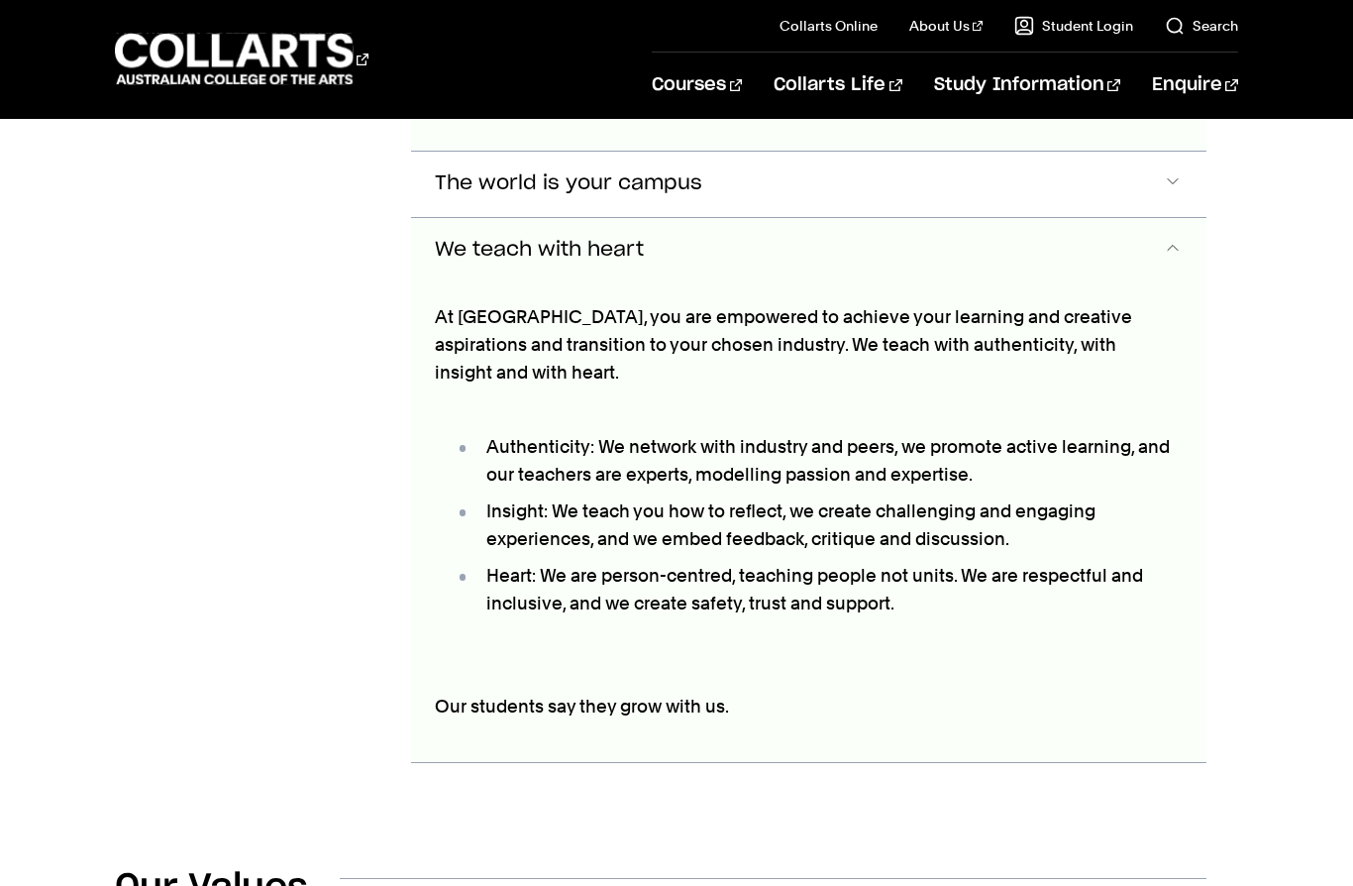
scroll to position [2535, 0]
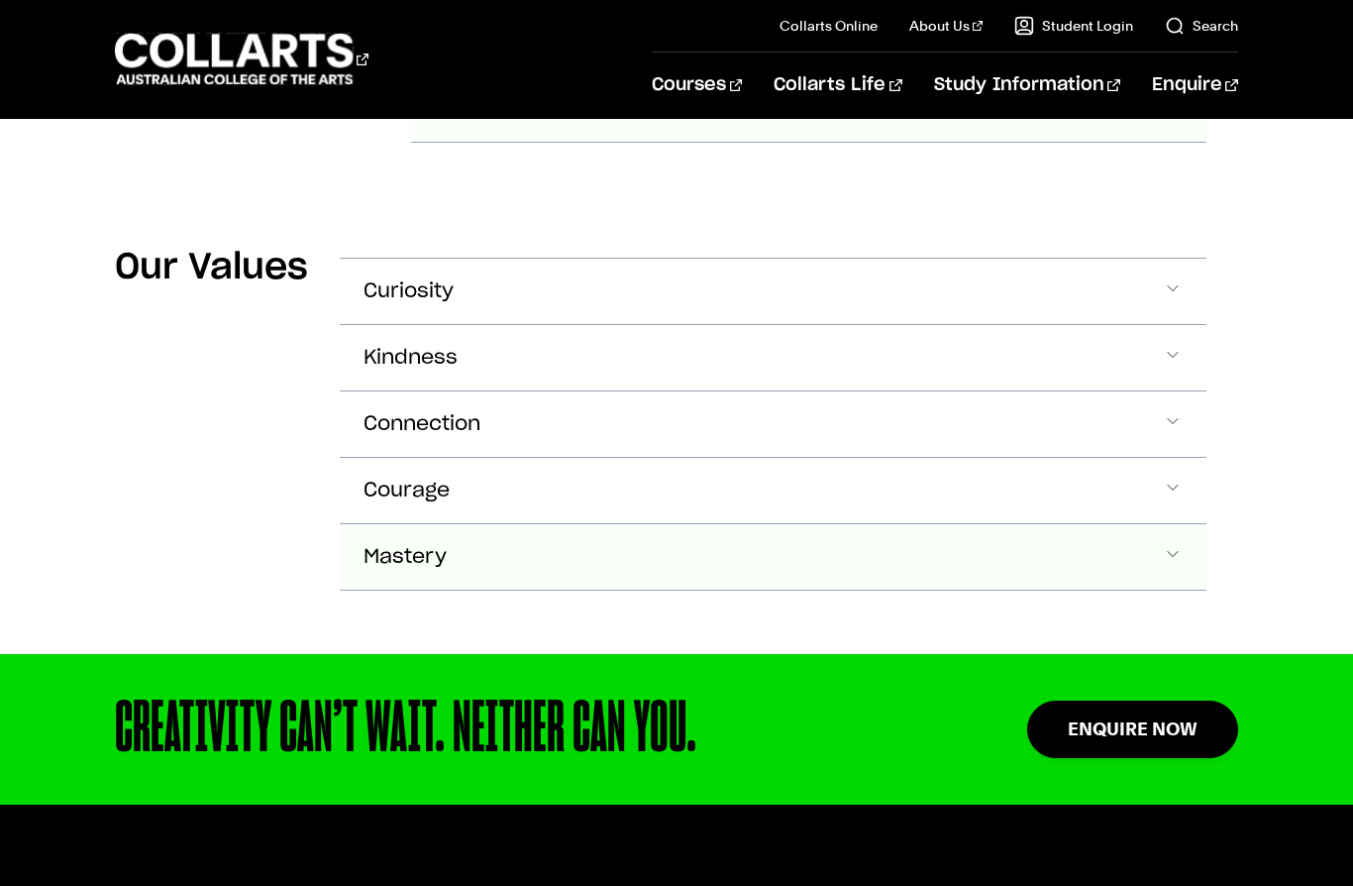
click at [1171, 544] on span "Accordion Section" at bounding box center [1173, 557] width 20 height 26
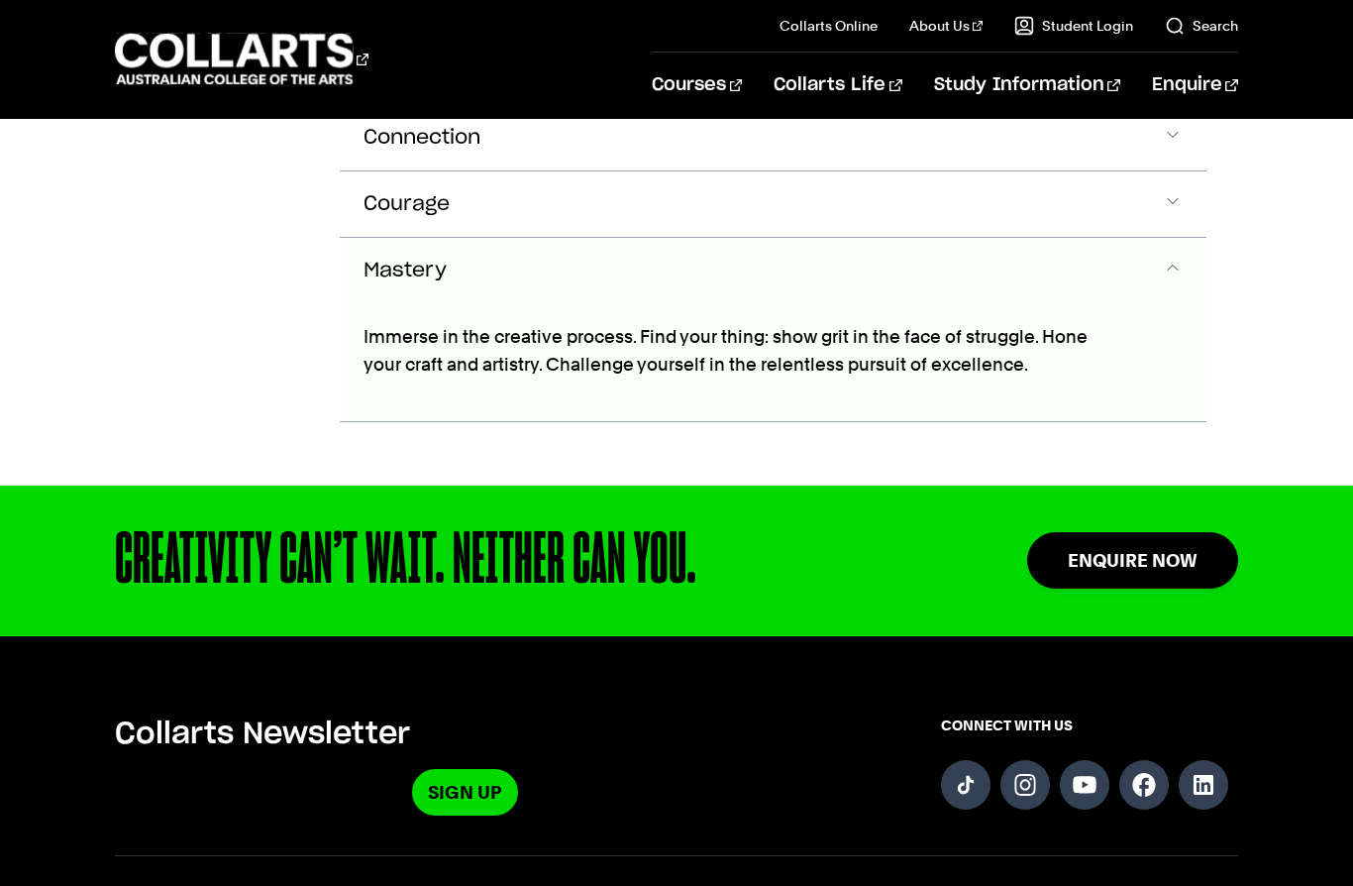
scroll to position [3462, 0]
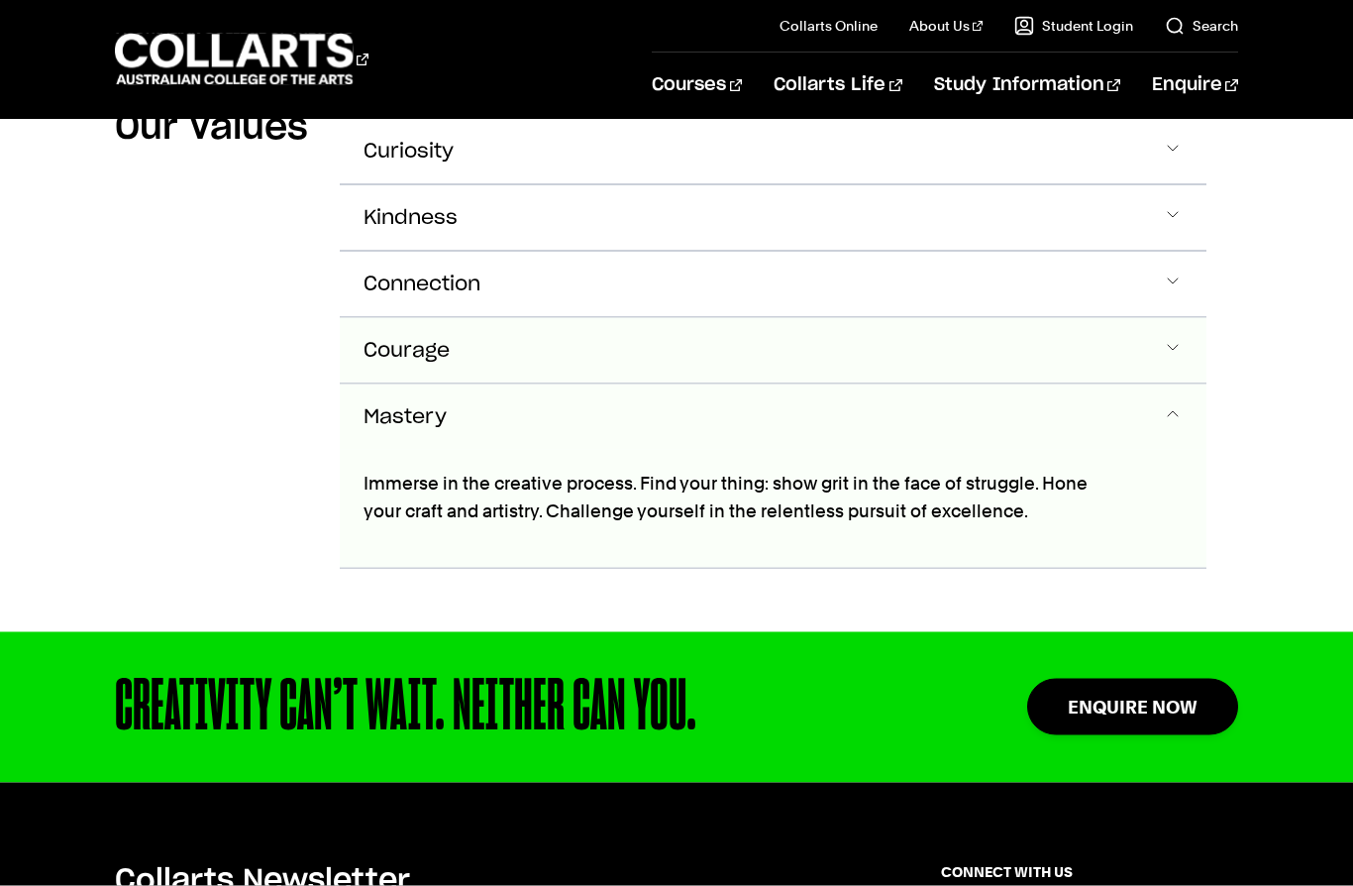
click at [1175, 338] on span "Accordion Section" at bounding box center [1173, 351] width 20 height 26
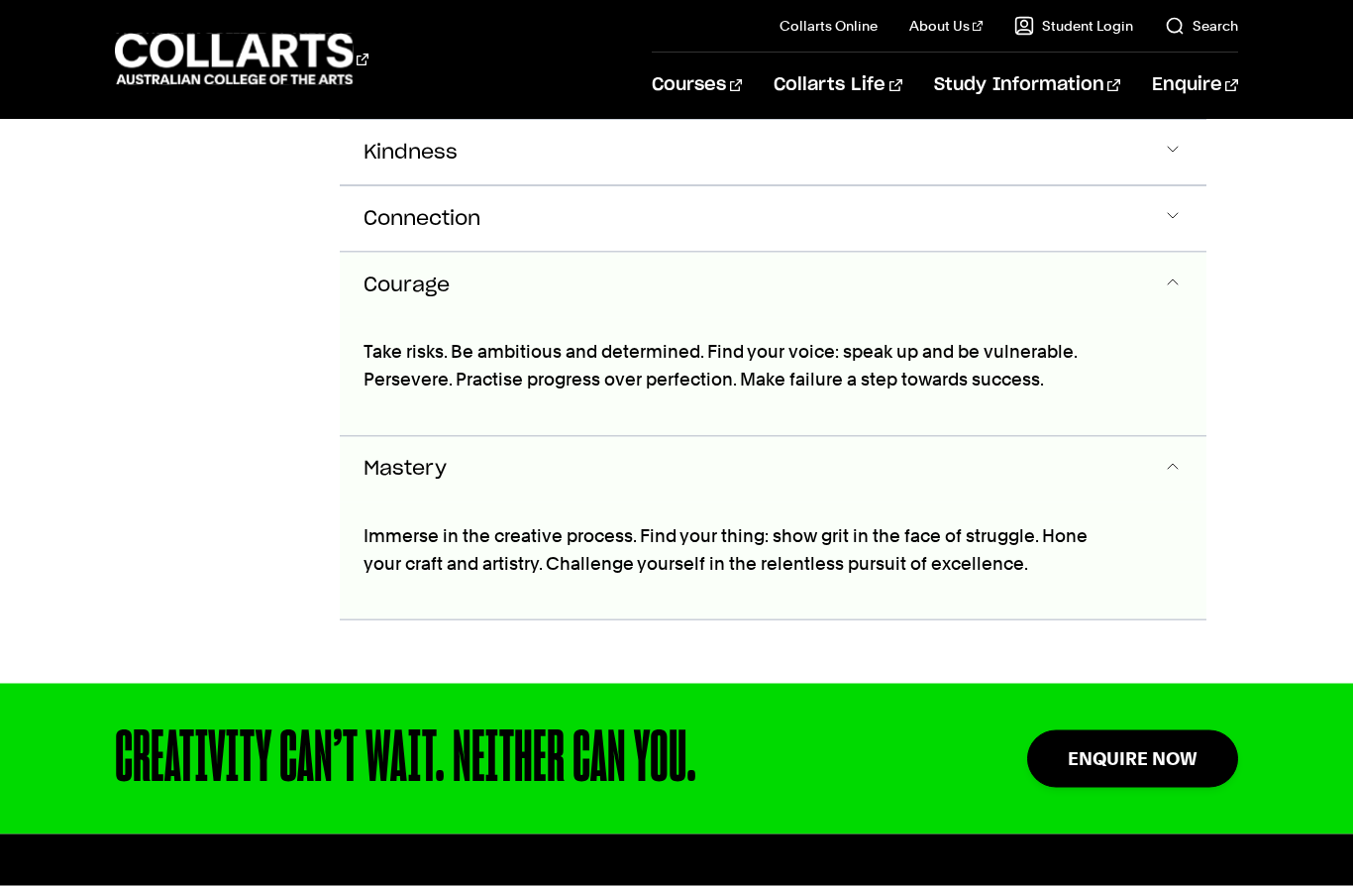
scroll to position [3266, 0]
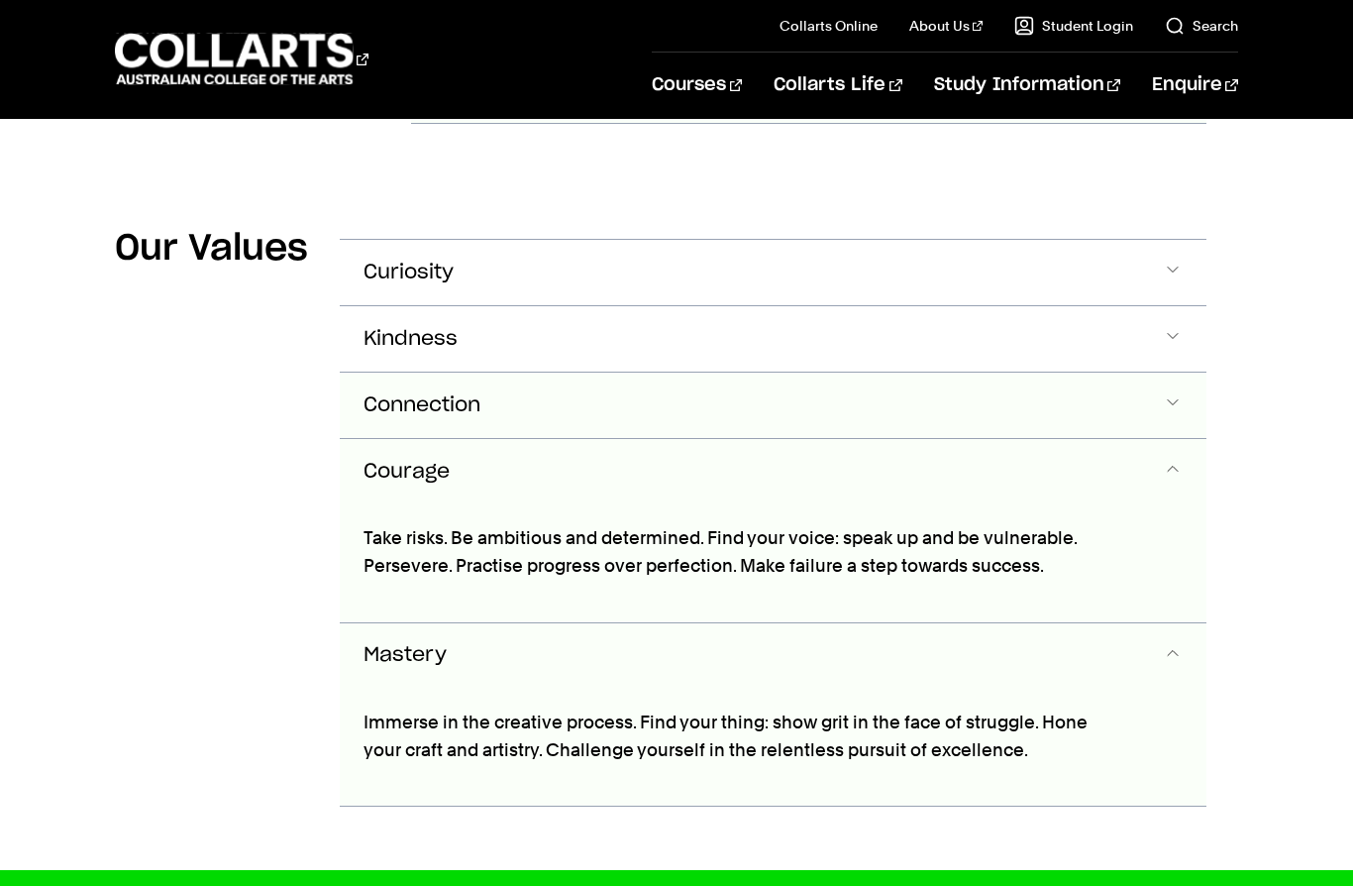
click at [1180, 392] on span "Accordion Section" at bounding box center [1173, 405] width 20 height 26
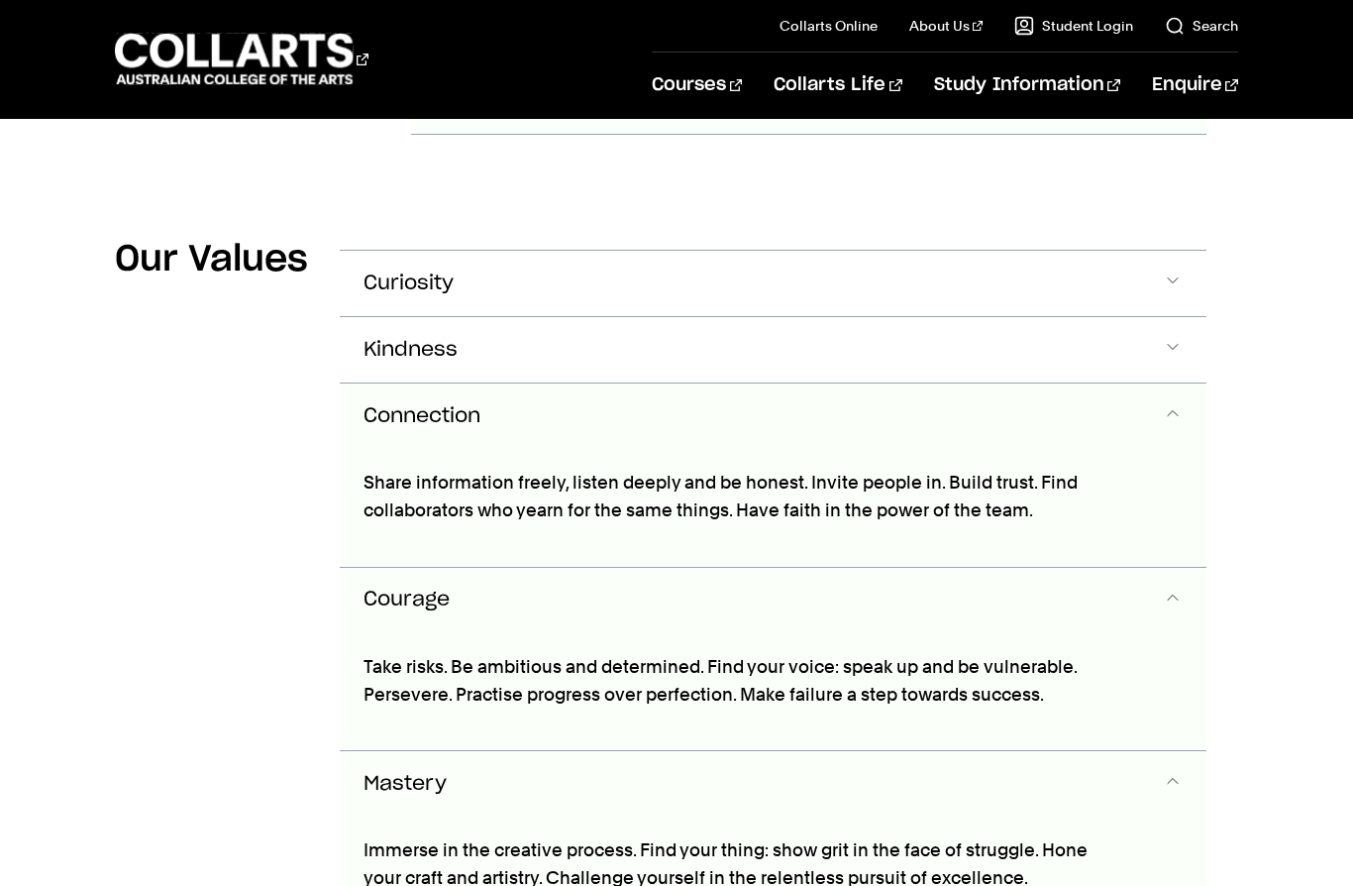
scroll to position [3151, 0]
click at [1177, 271] on span "Accordion Section" at bounding box center [1173, 284] width 20 height 26
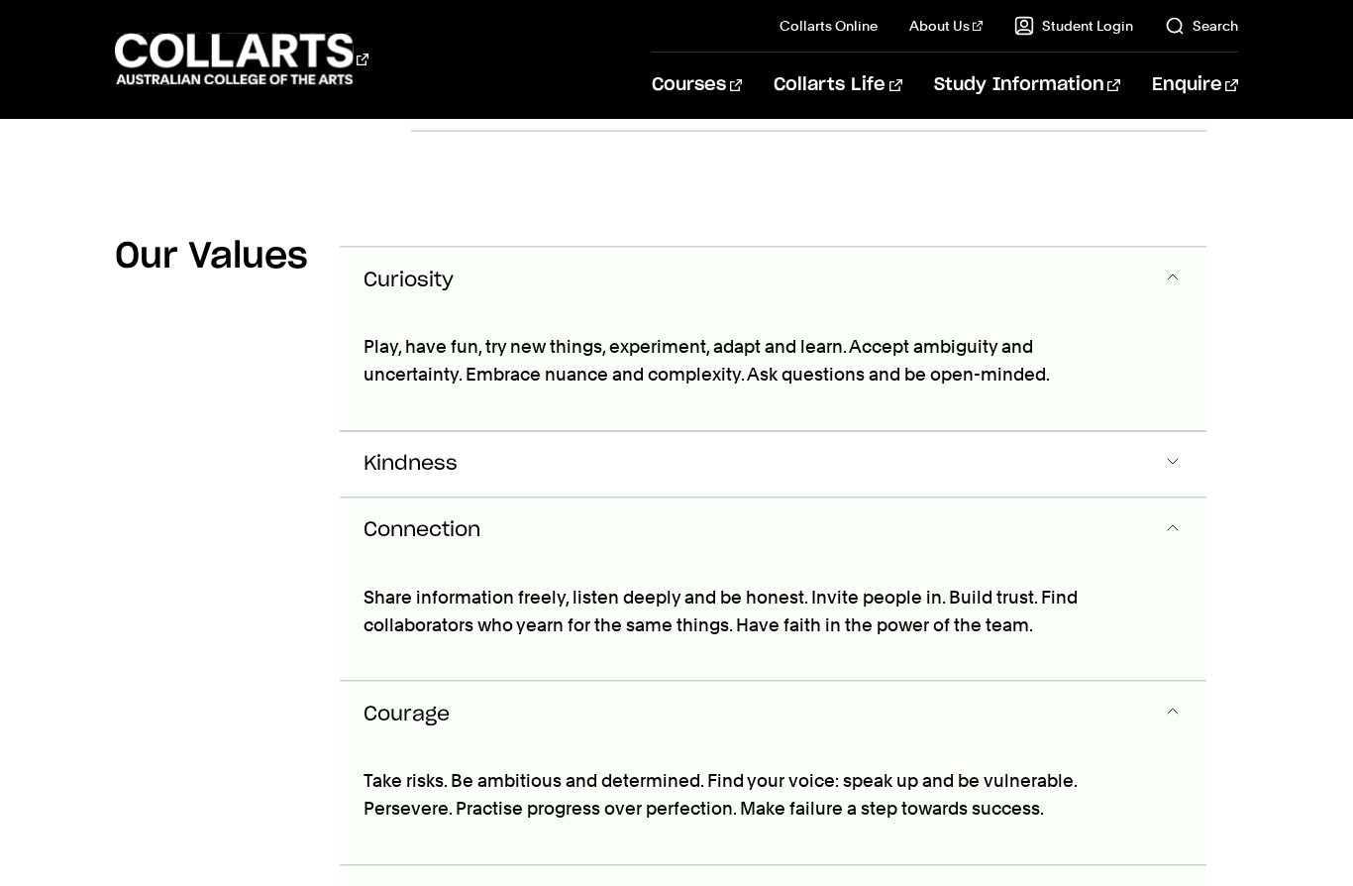
scroll to position [3196, 0]
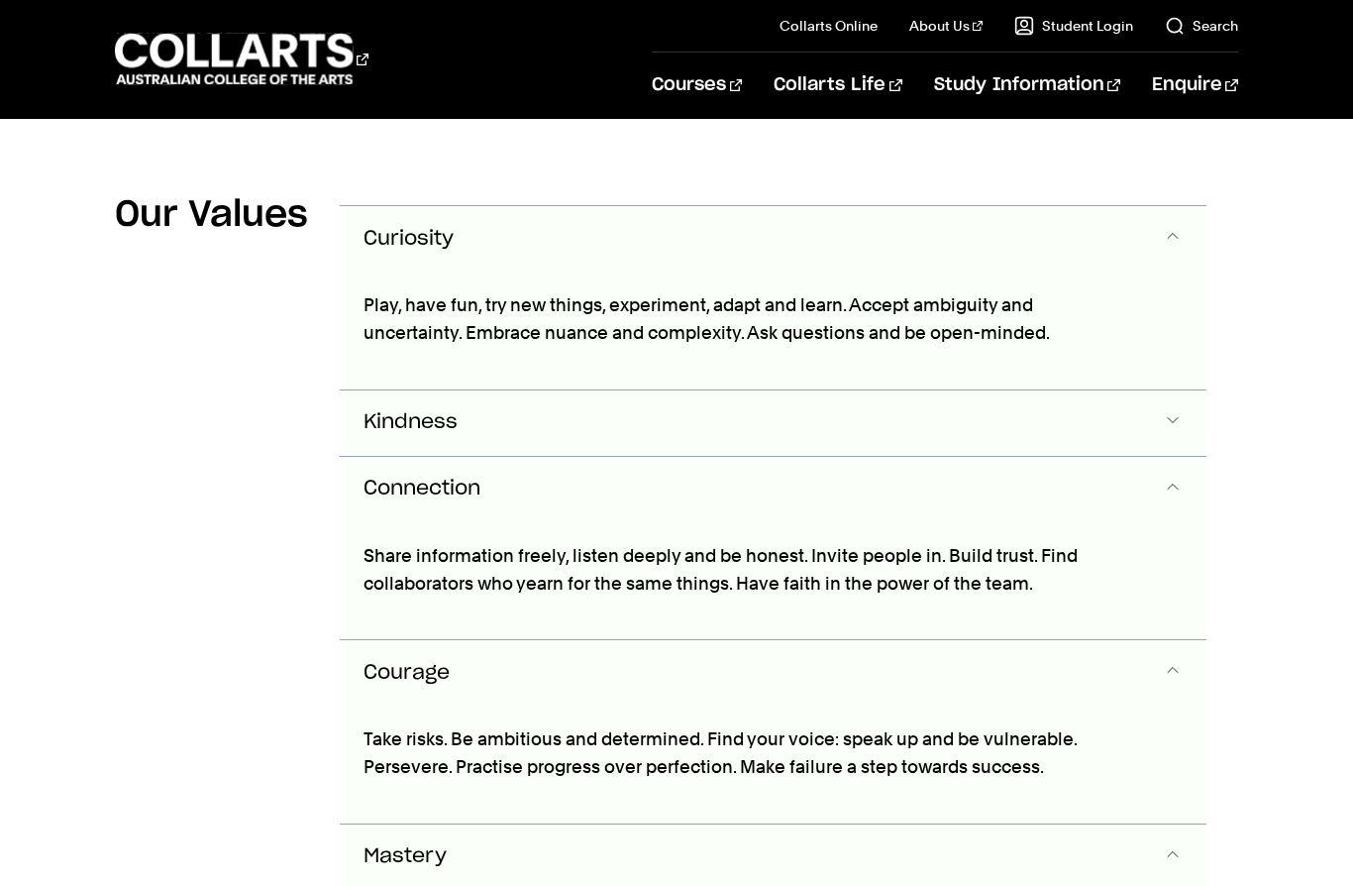
click at [1181, 410] on span "Accordion Section" at bounding box center [1173, 423] width 20 height 26
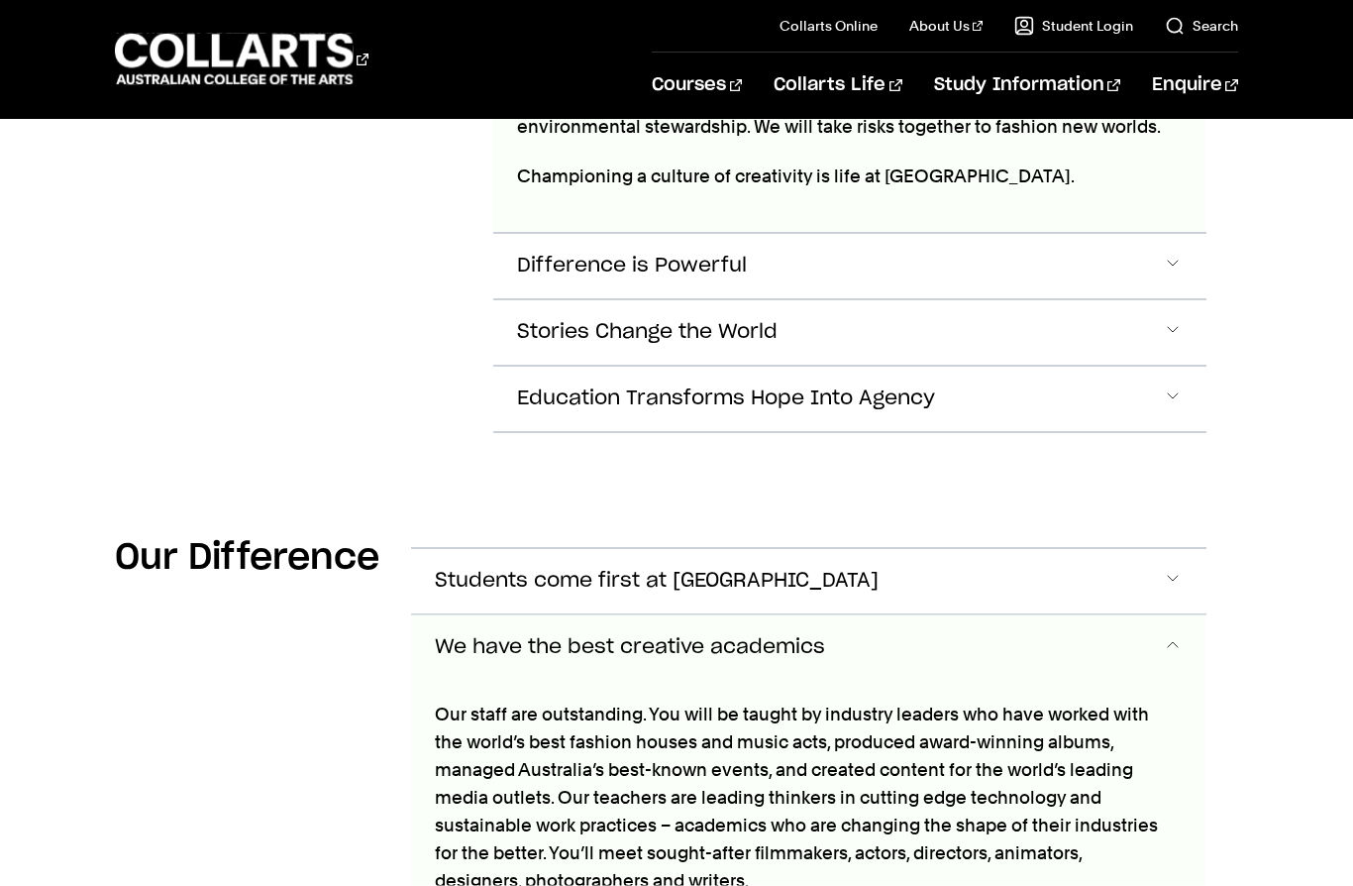
scroll to position [1079, 0]
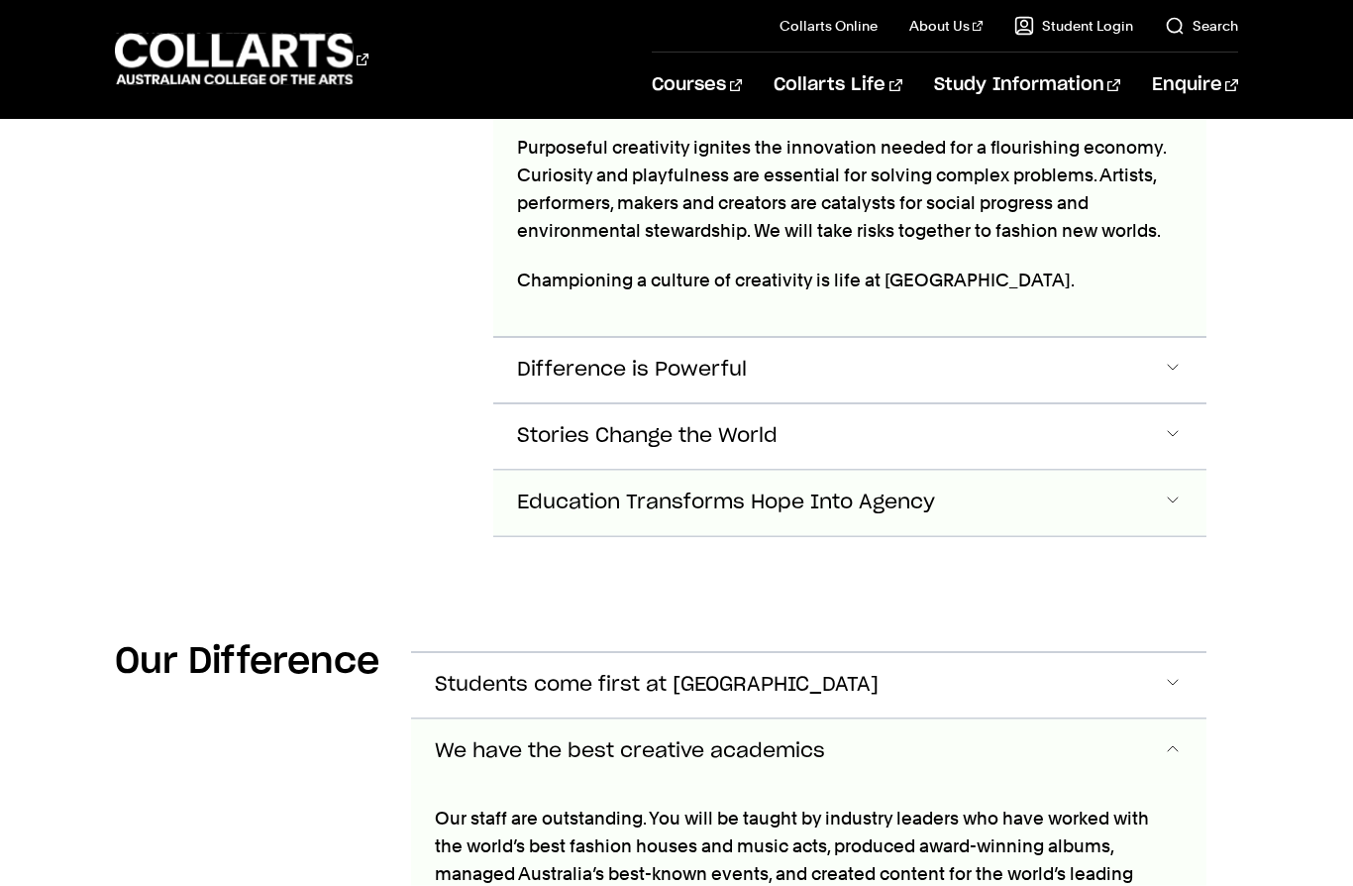
click at [1107, 503] on button "Education Transforms Hope Into Agency" at bounding box center [849, 502] width 713 height 65
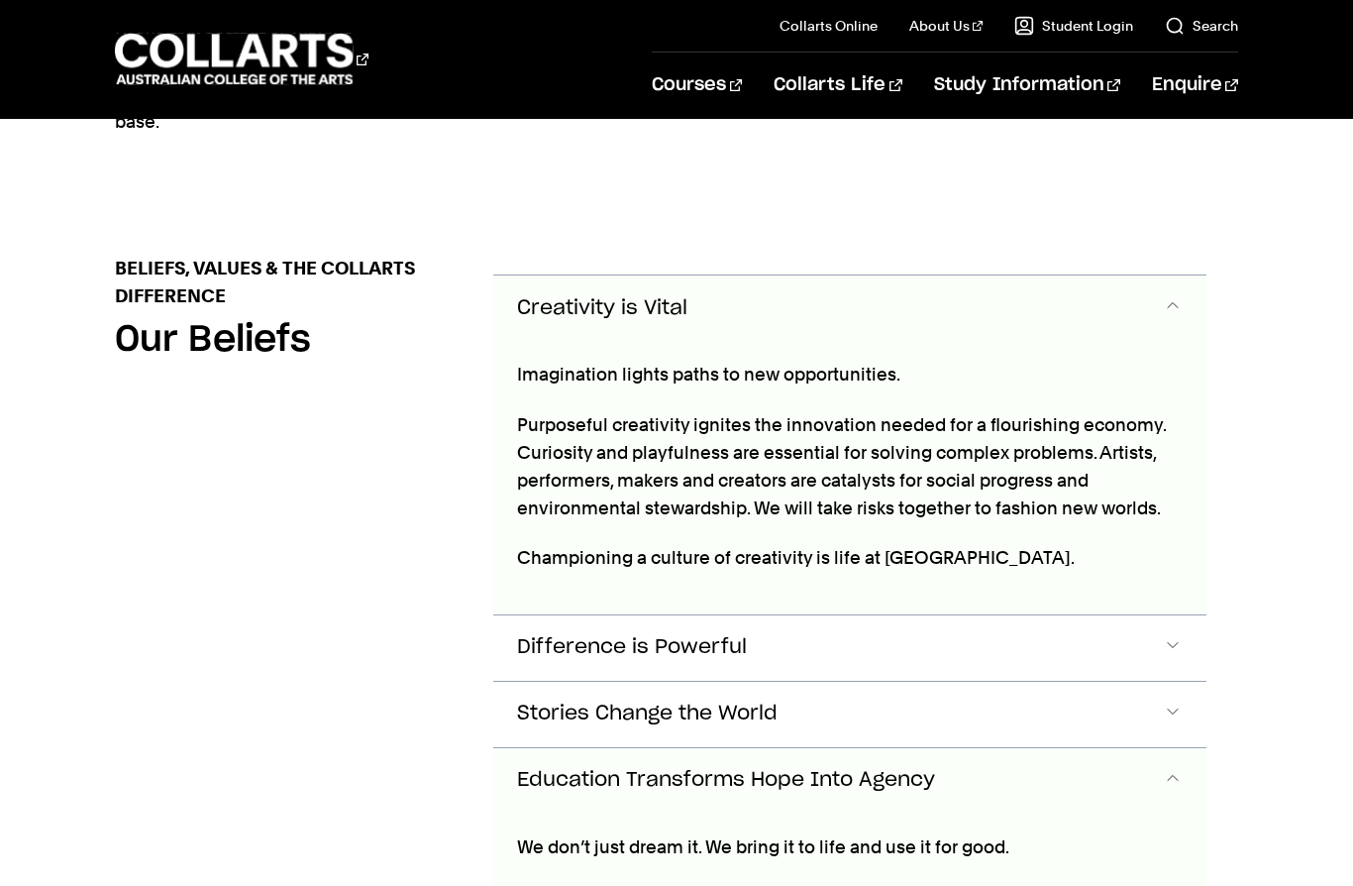
scroll to position [800, 0]
click at [1177, 296] on span "Accordion Section" at bounding box center [1173, 309] width 20 height 26
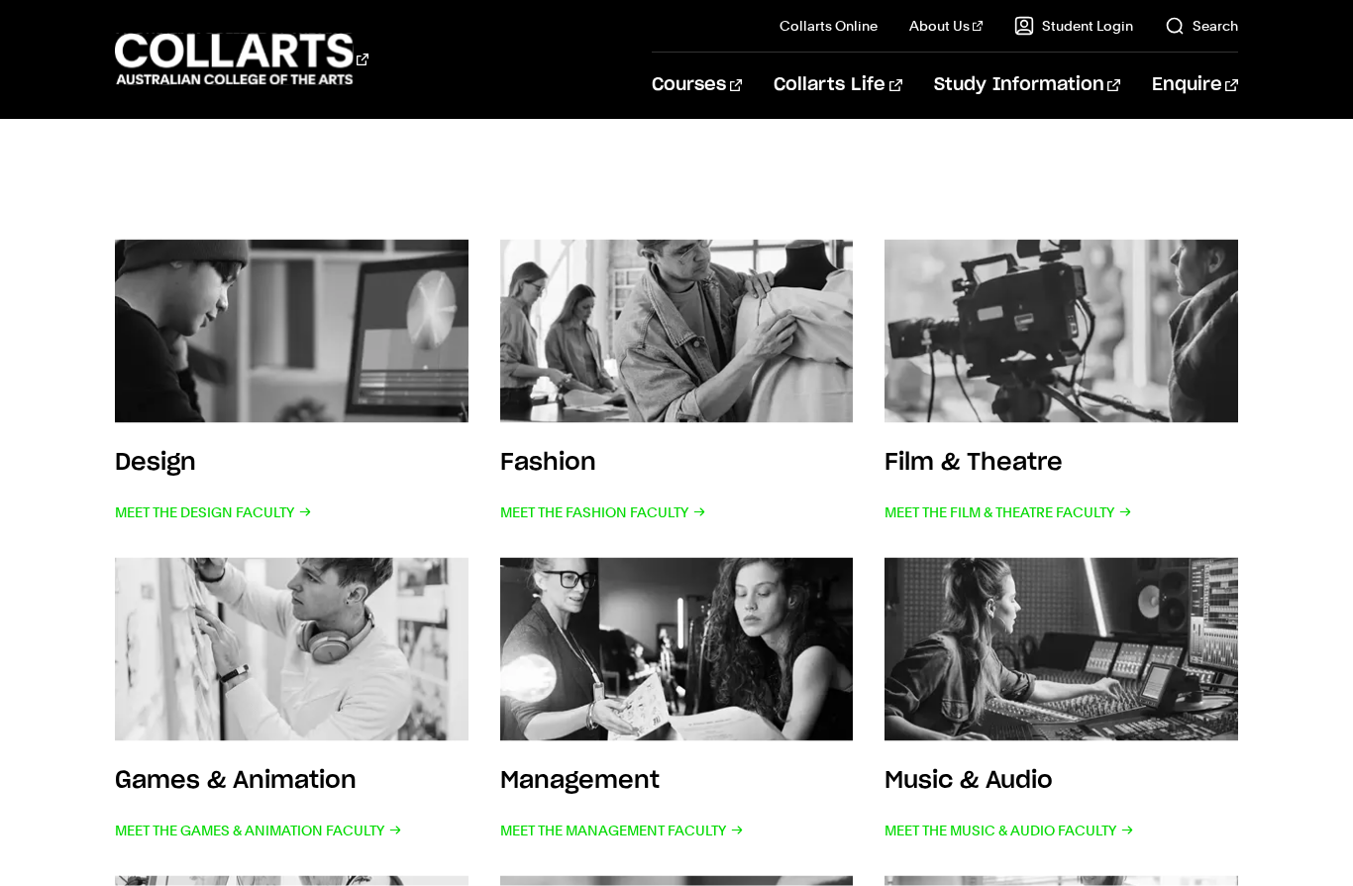
scroll to position [318, 0]
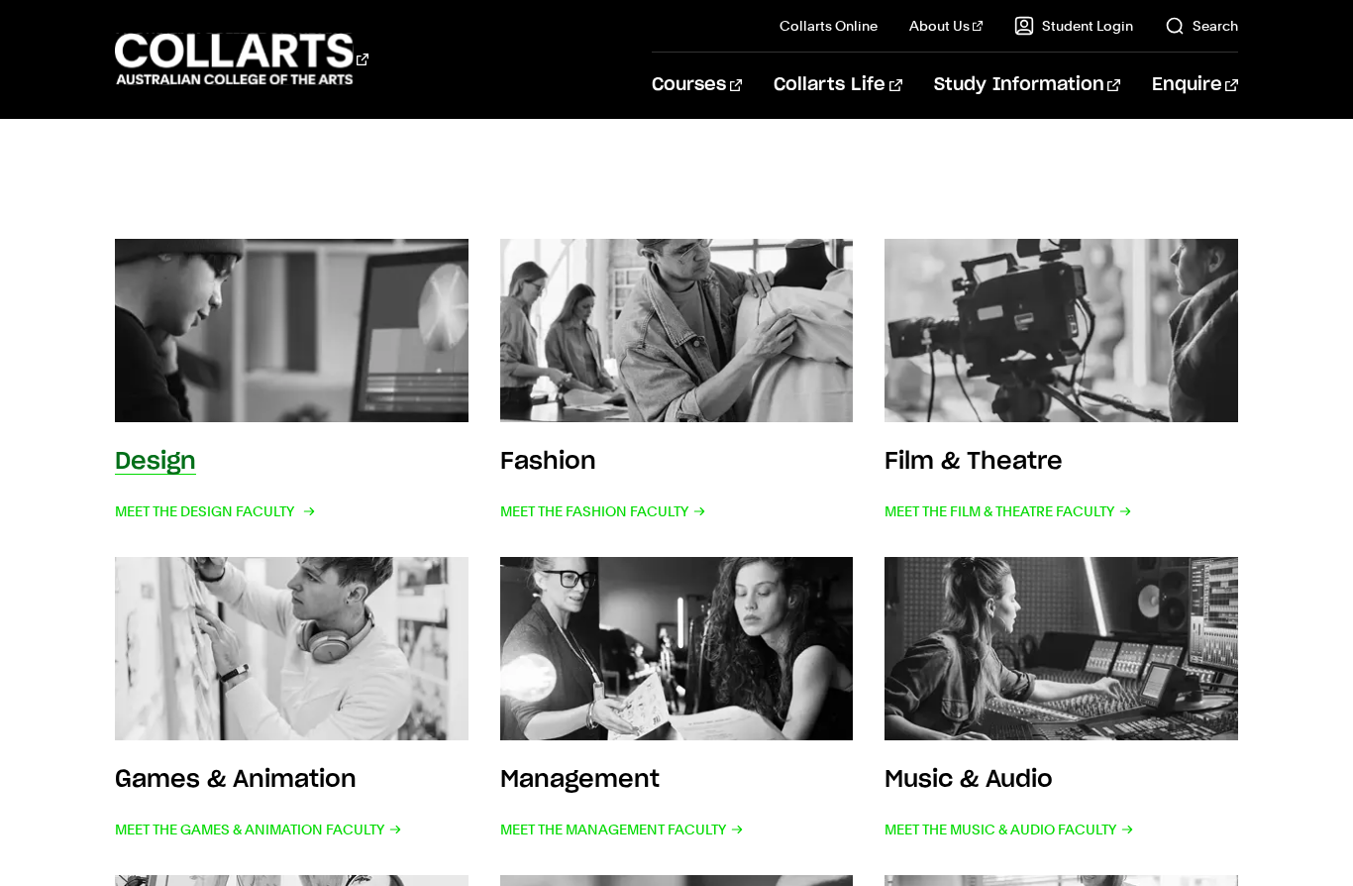
click at [214, 488] on div "Design Meet the Design Faculty" at bounding box center [213, 485] width 197 height 79
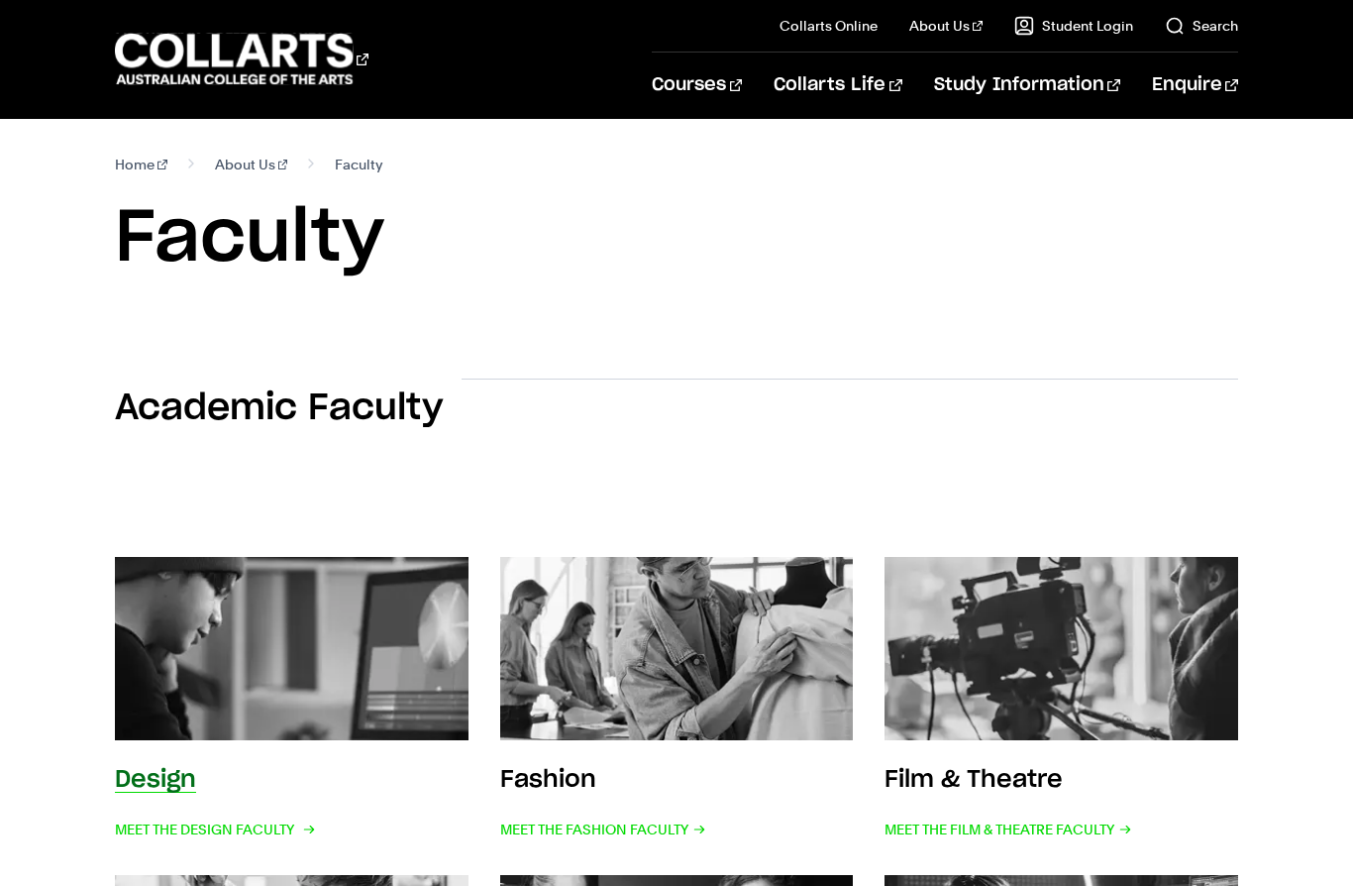
scroll to position [405, 0]
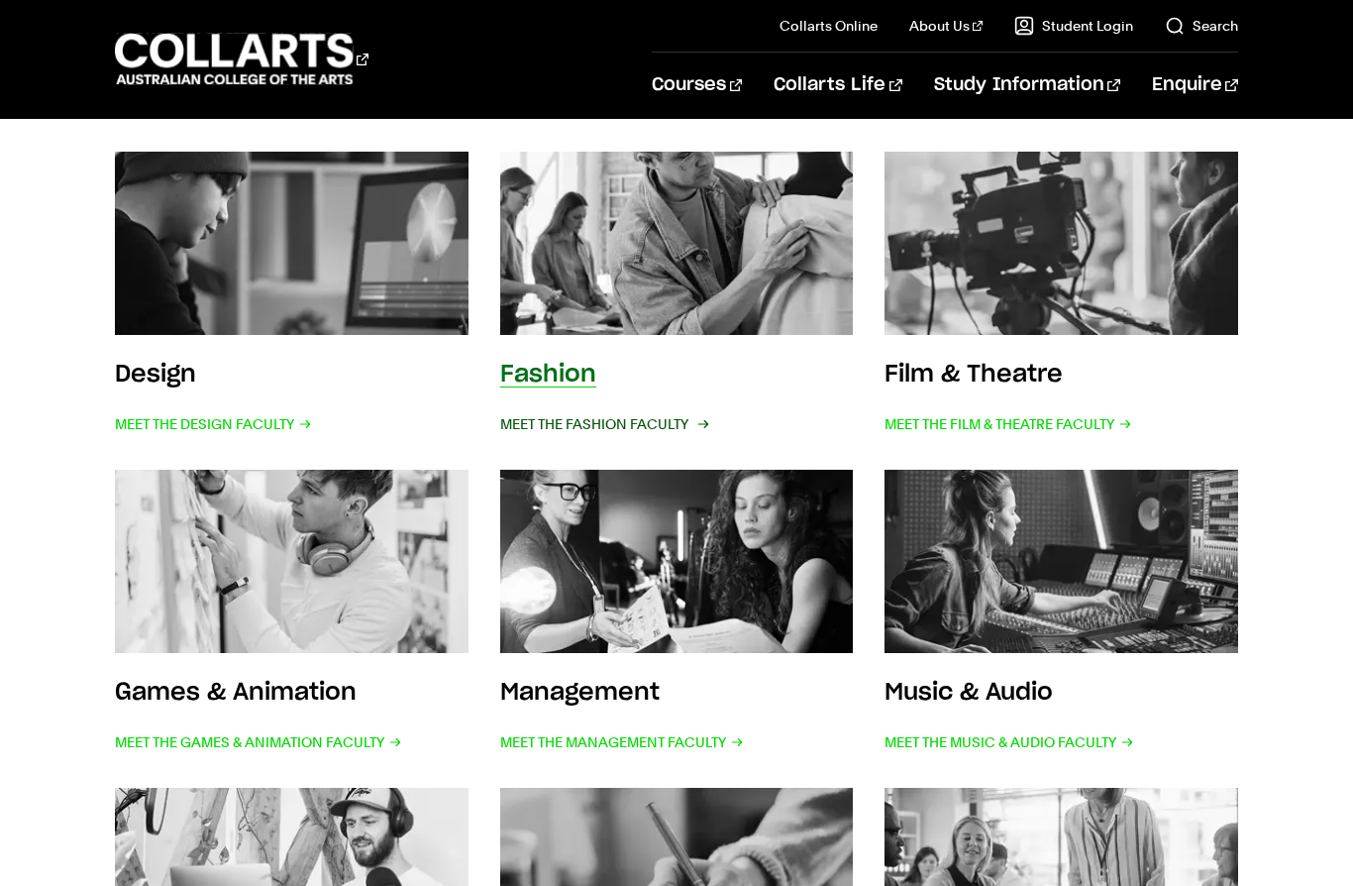
click at [570, 432] on span "Meet the Fashion Faculty" at bounding box center [603, 424] width 206 height 28
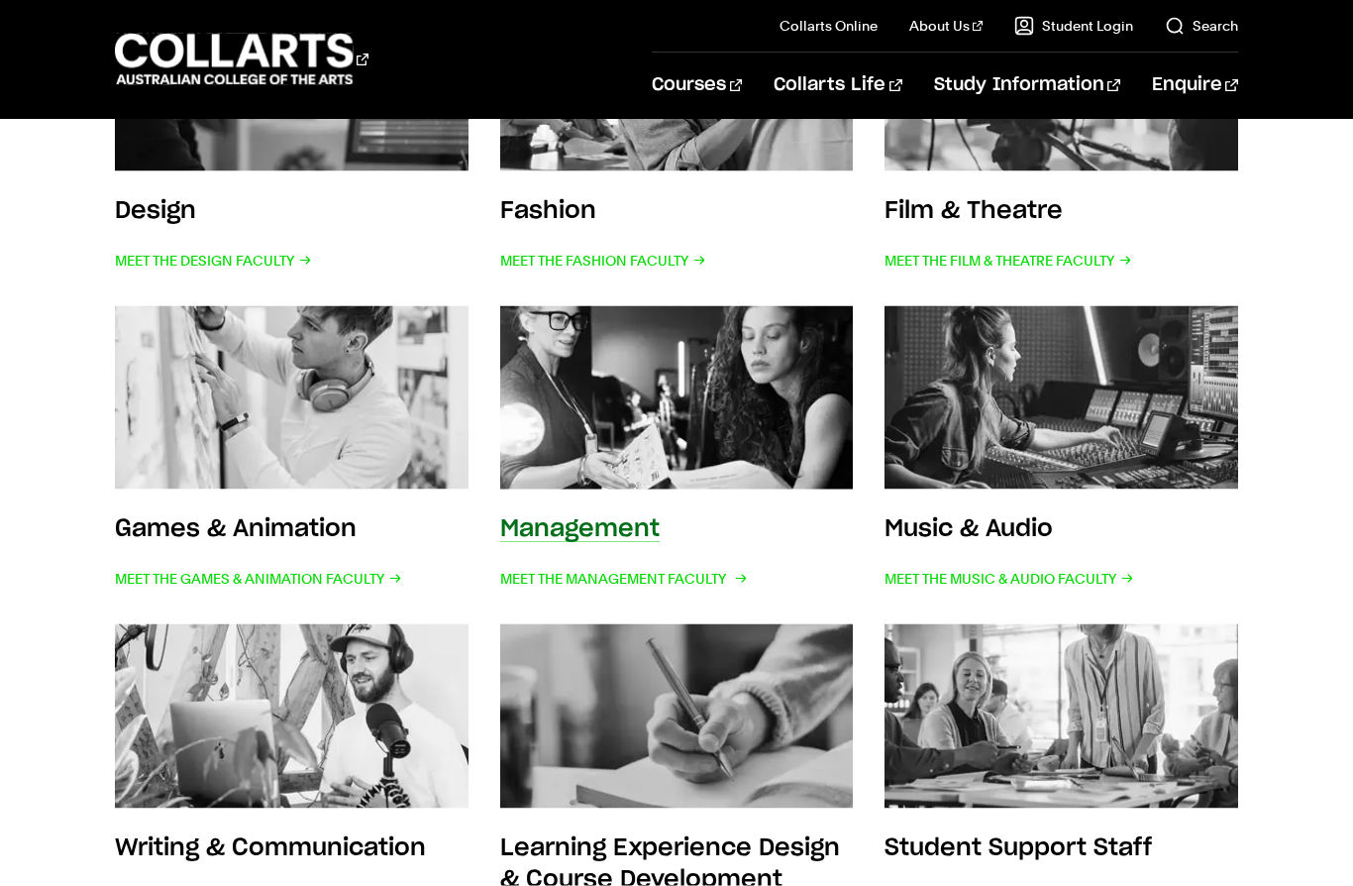
scroll to position [570, 0]
click at [589, 530] on h3 "Management" at bounding box center [579, 528] width 159 height 24
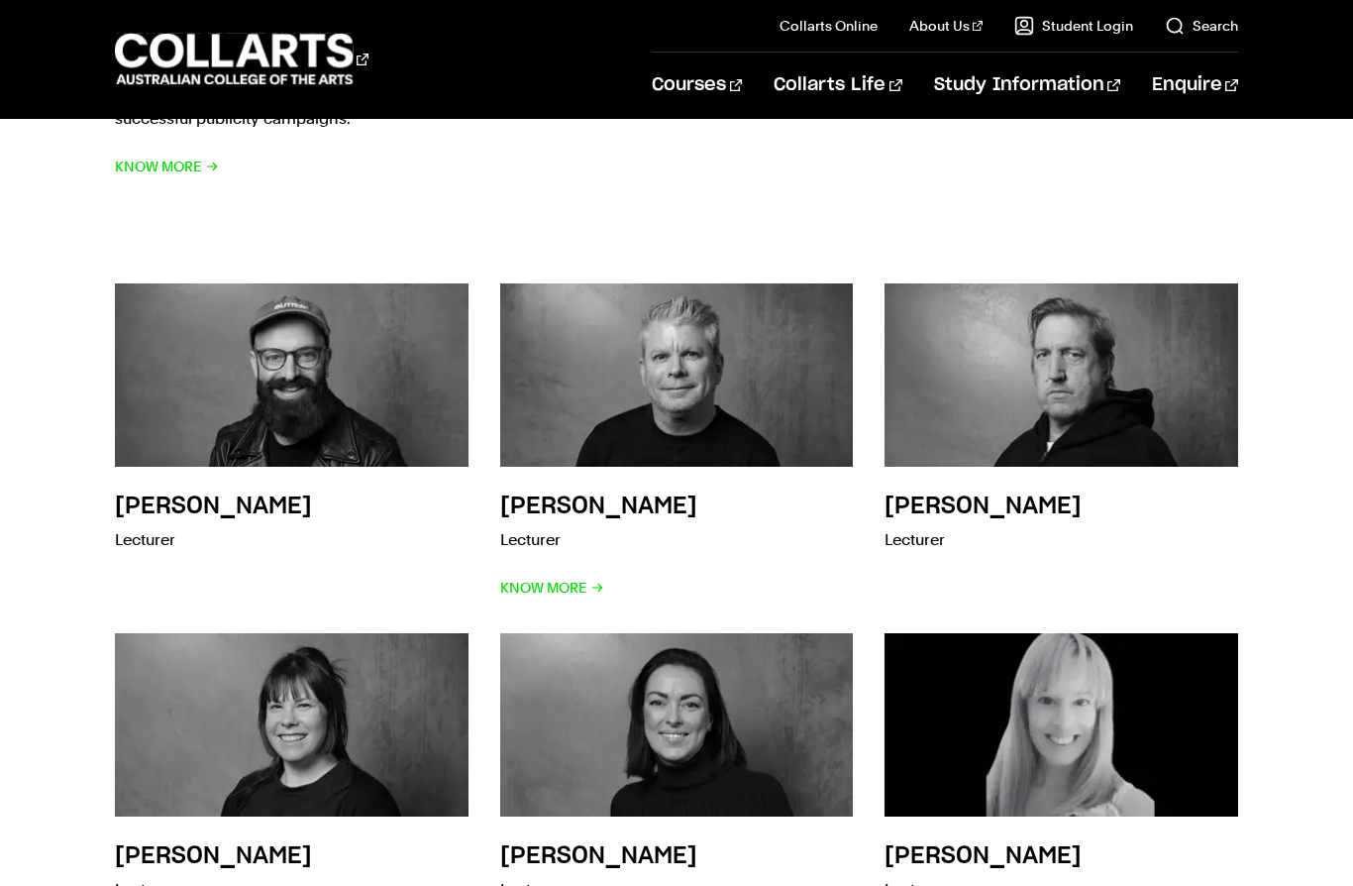
scroll to position [1021, 0]
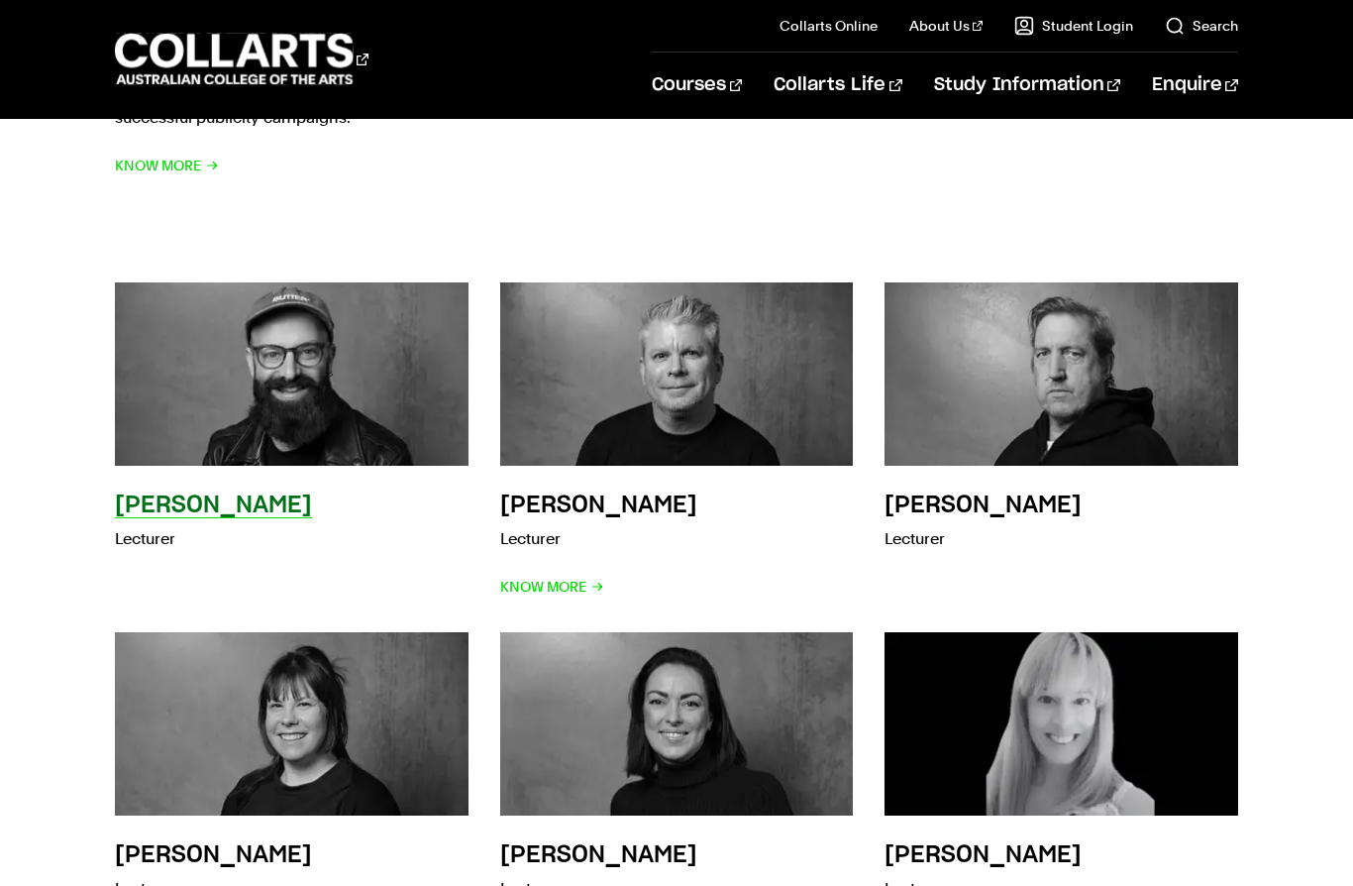
click at [165, 493] on h3 "[PERSON_NAME]" at bounding box center [213, 505] width 197 height 24
click at [214, 493] on h3 "Zac Abroms" at bounding box center [213, 505] width 197 height 24
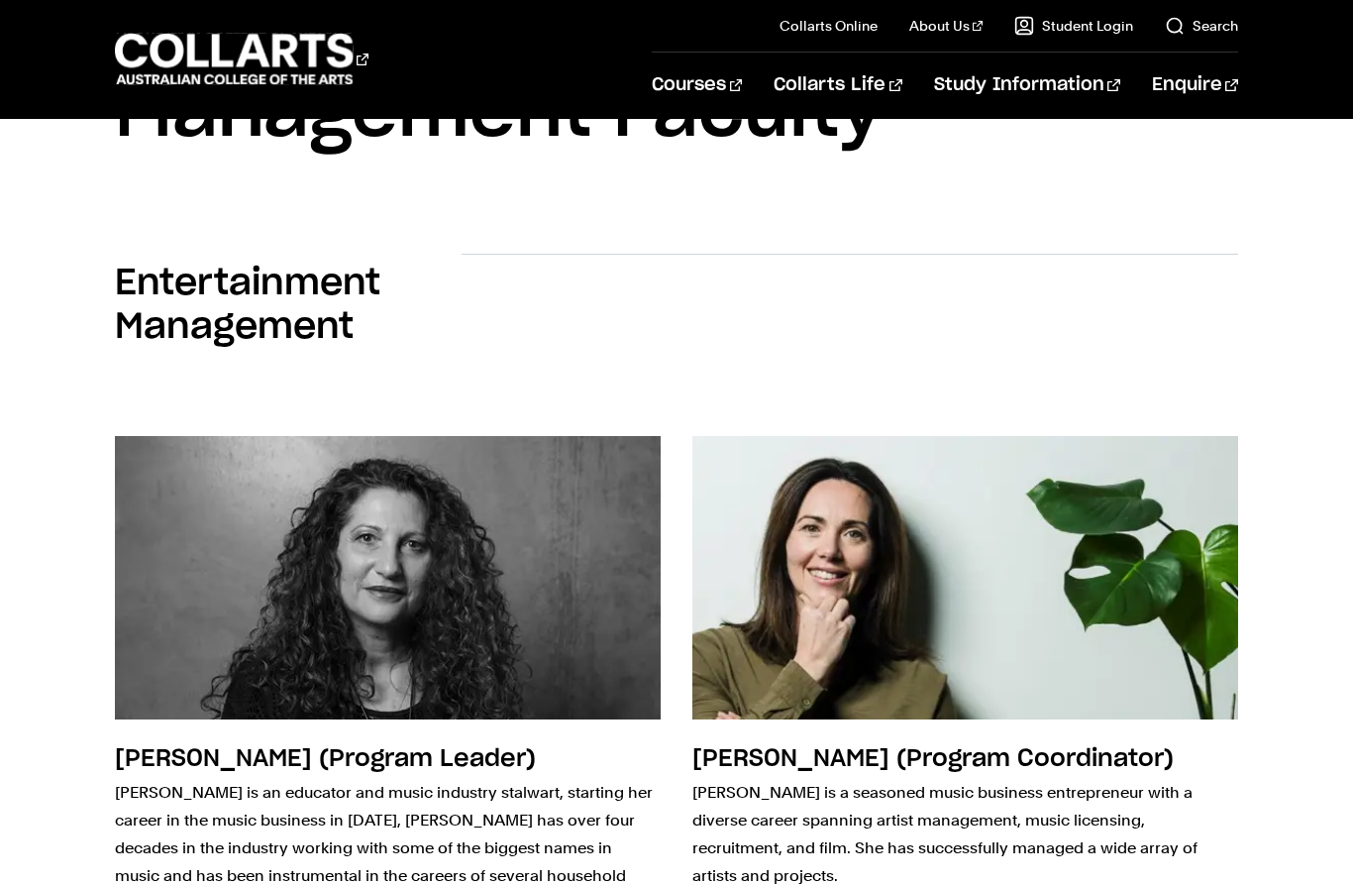
scroll to position [0, 0]
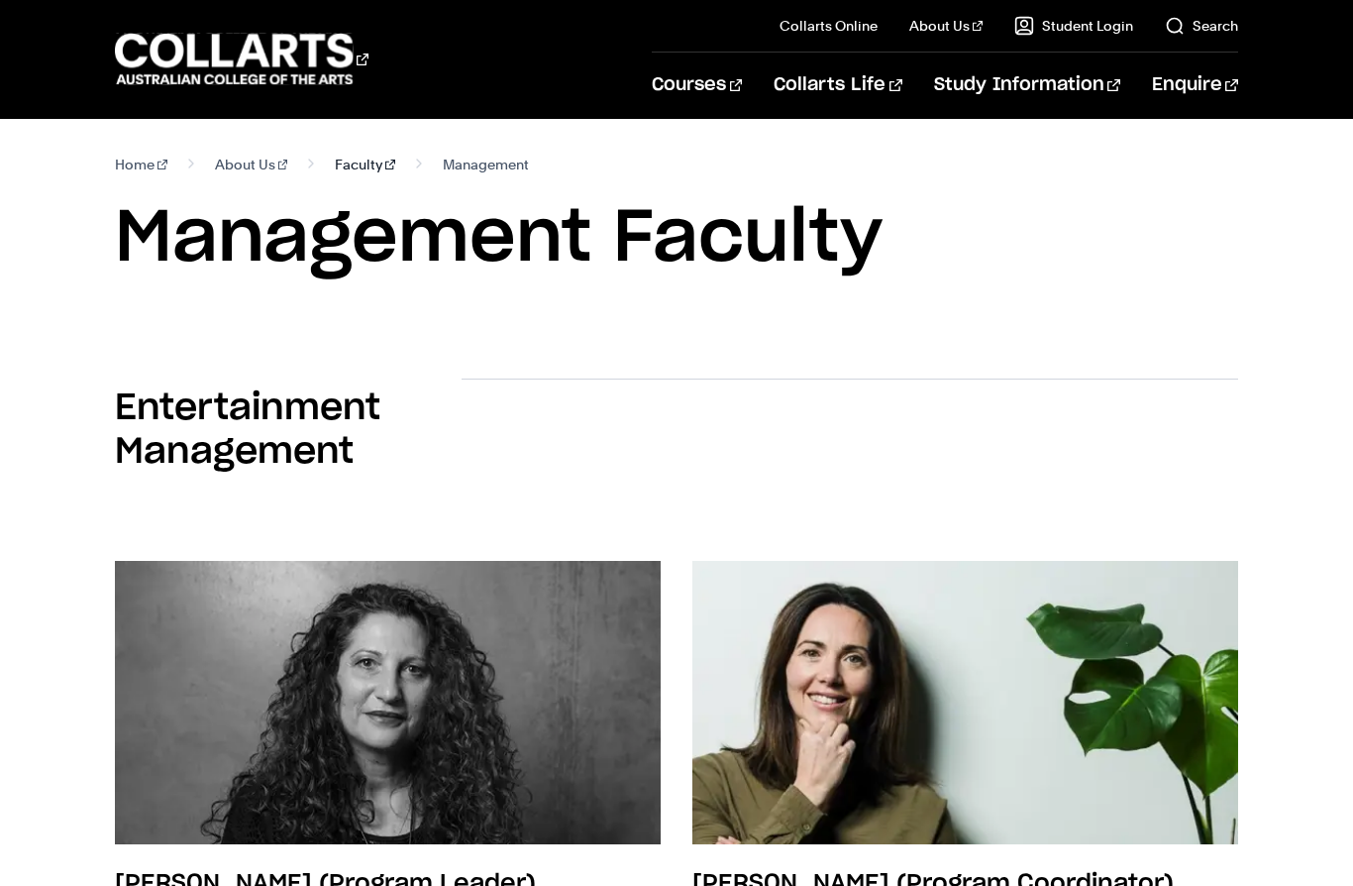
click at [335, 168] on link "Faculty" at bounding box center [365, 165] width 60 height 28
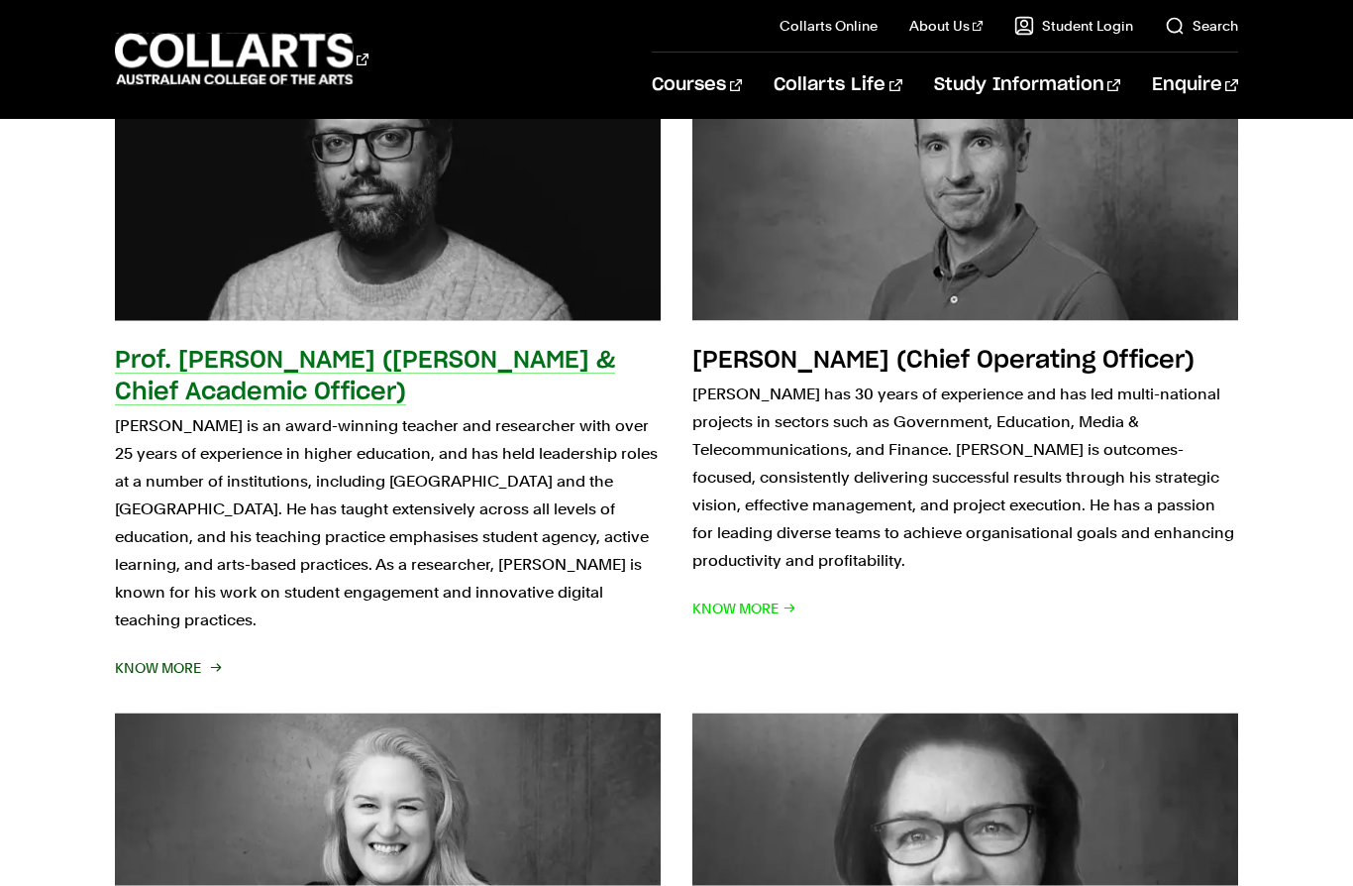
scroll to position [2289, 0]
click at [179, 653] on span "Know More" at bounding box center [167, 667] width 104 height 28
